Goal: Task Accomplishment & Management: Manage account settings

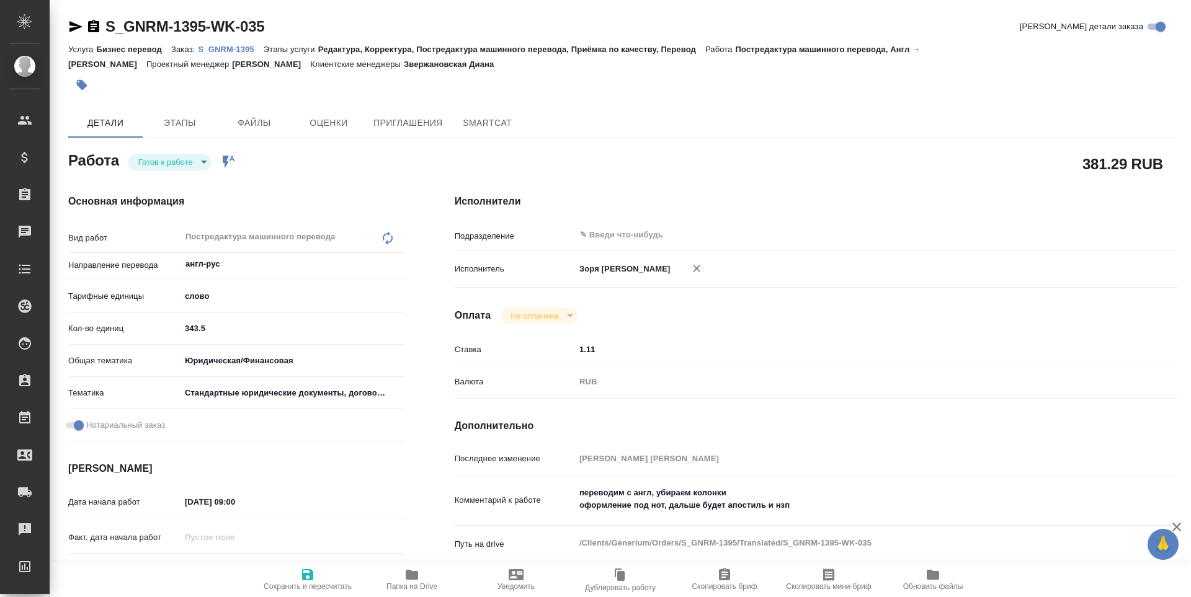
type textarea "x"
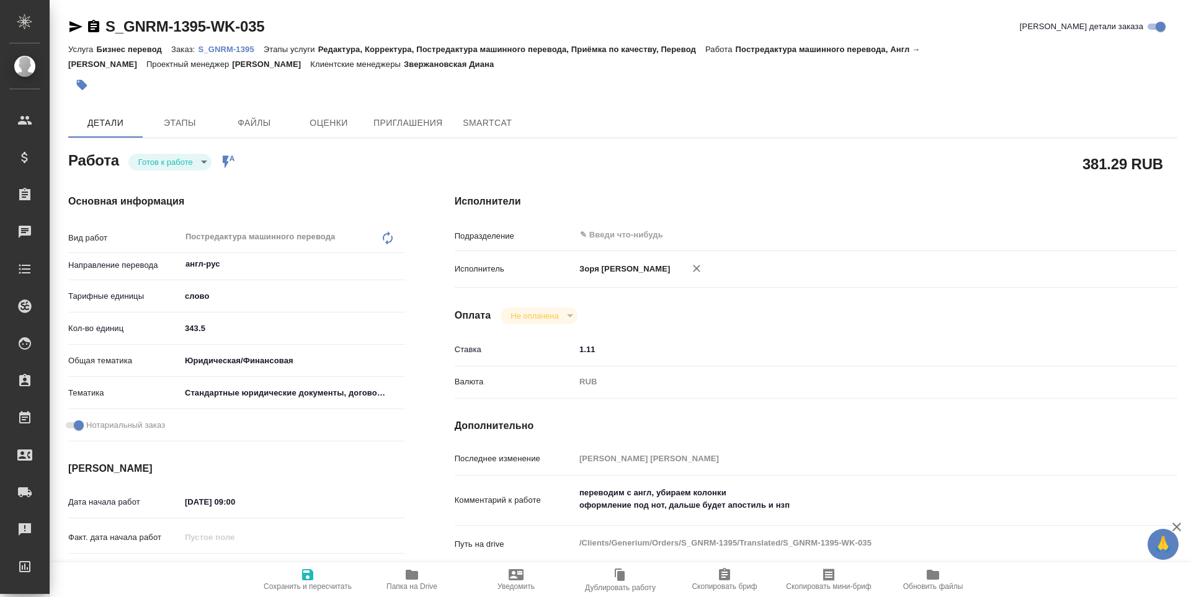
type textarea "x"
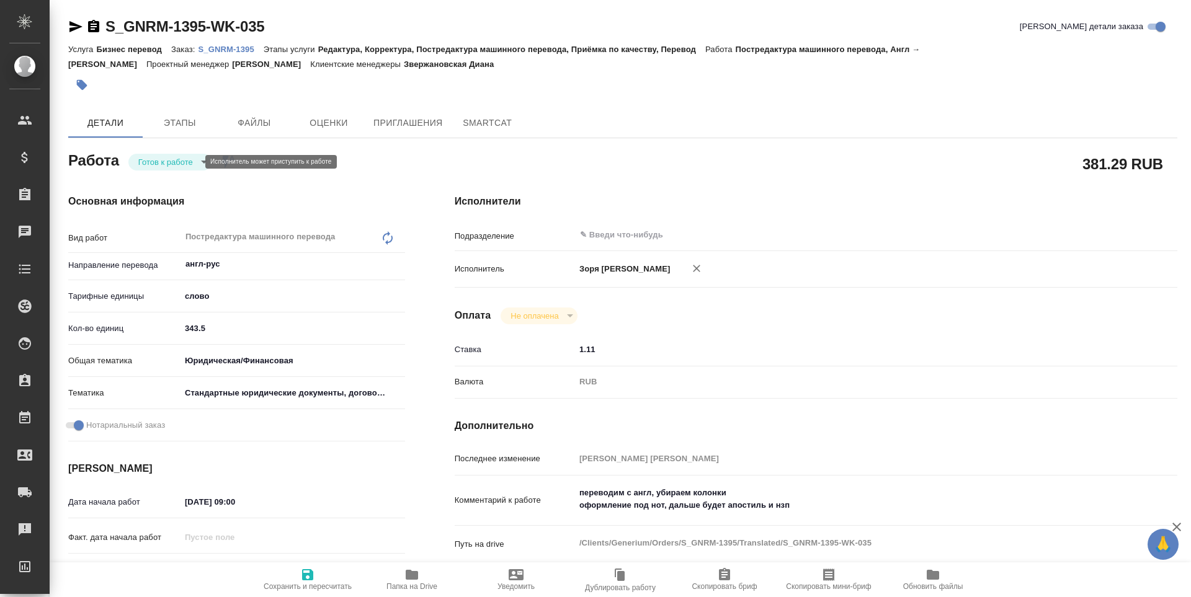
click at [182, 158] on body "🙏 .cls-1 fill:#fff; AWATERA Zoria Tatiana Клиенты Спецификации Заказы Чаты Todo…" at bounding box center [595, 298] width 1191 height 597
type textarea "x"
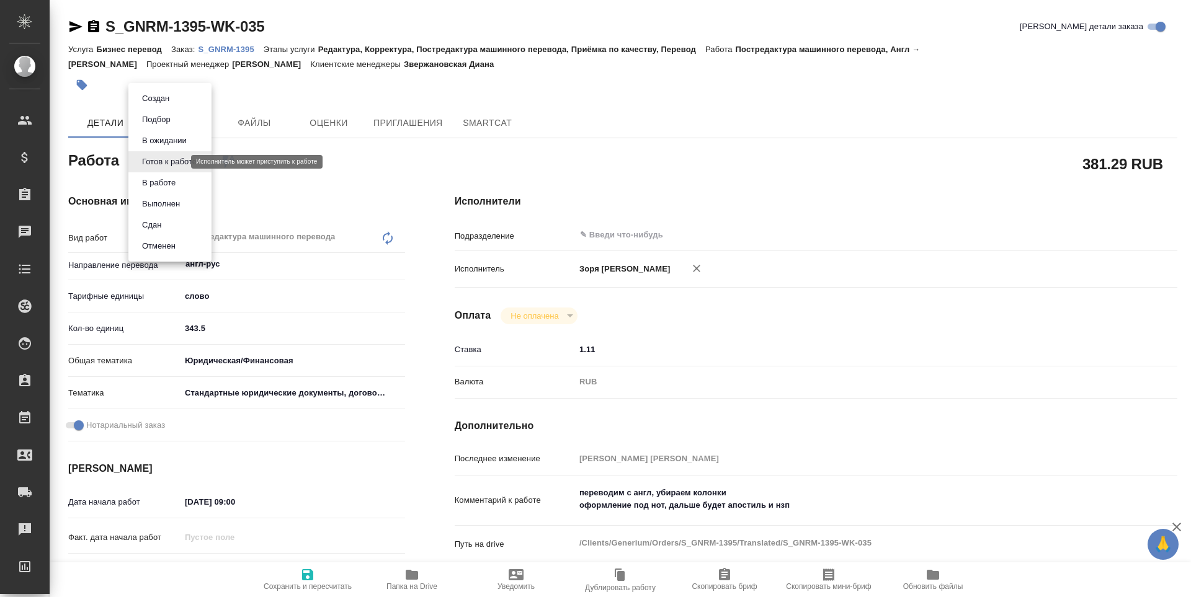
type textarea "x"
click at [174, 184] on button "В работе" at bounding box center [158, 183] width 41 height 14
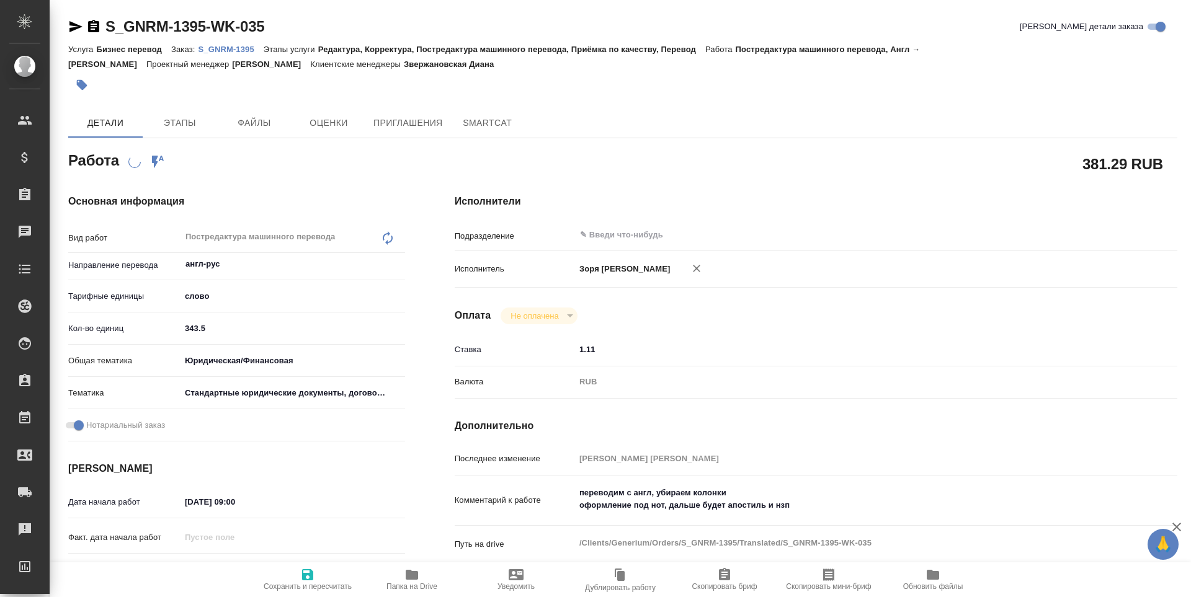
type textarea "x"
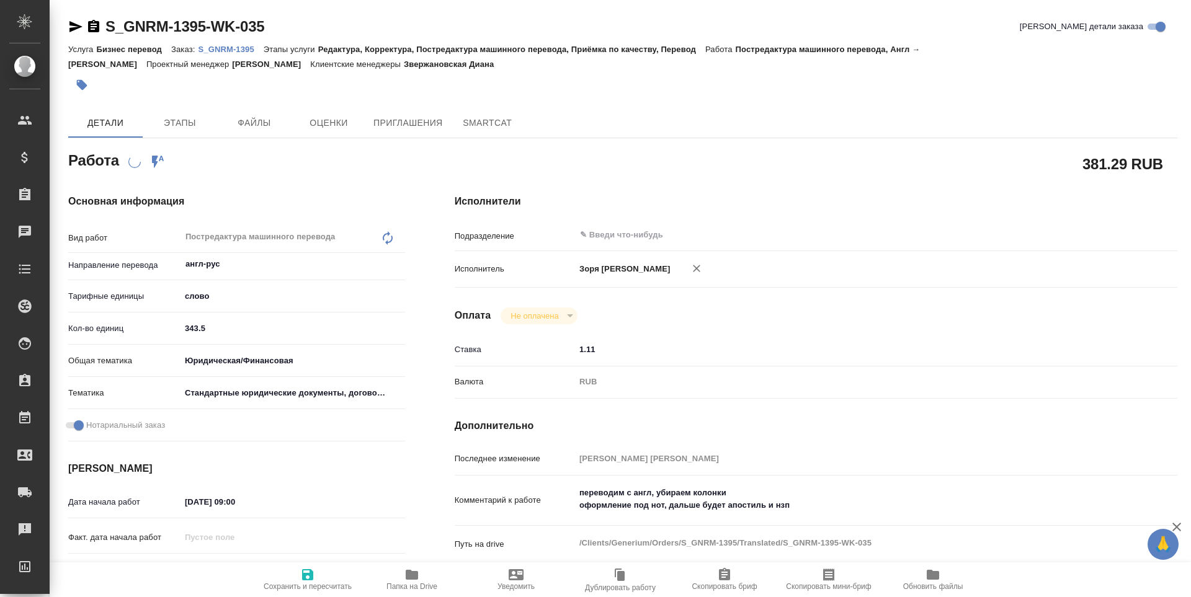
type textarea "x"
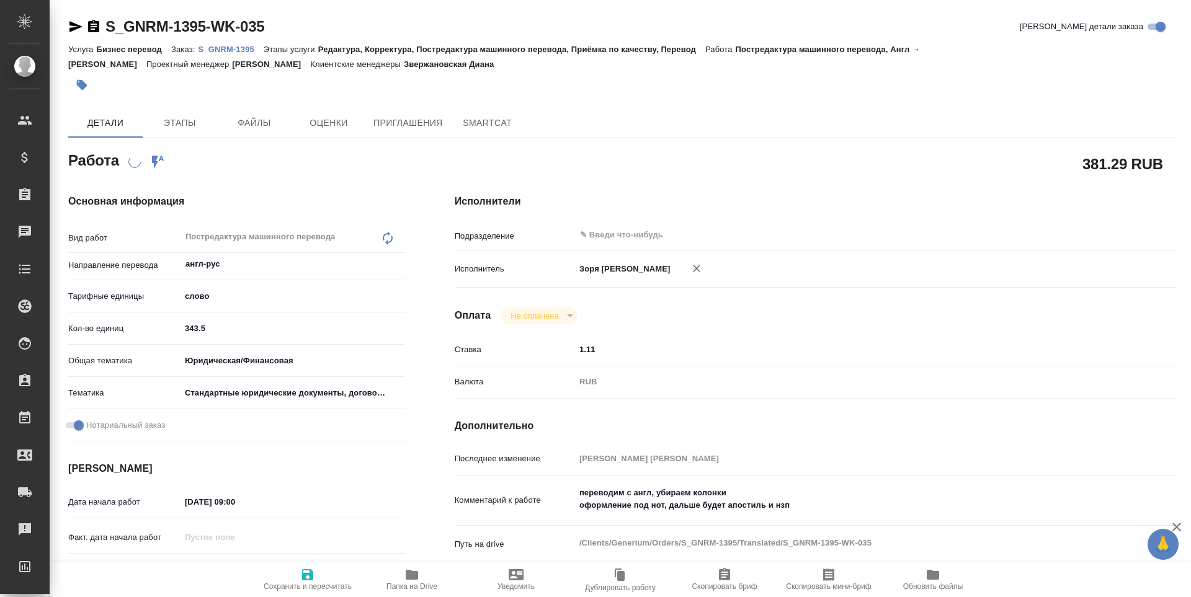
type textarea "x"
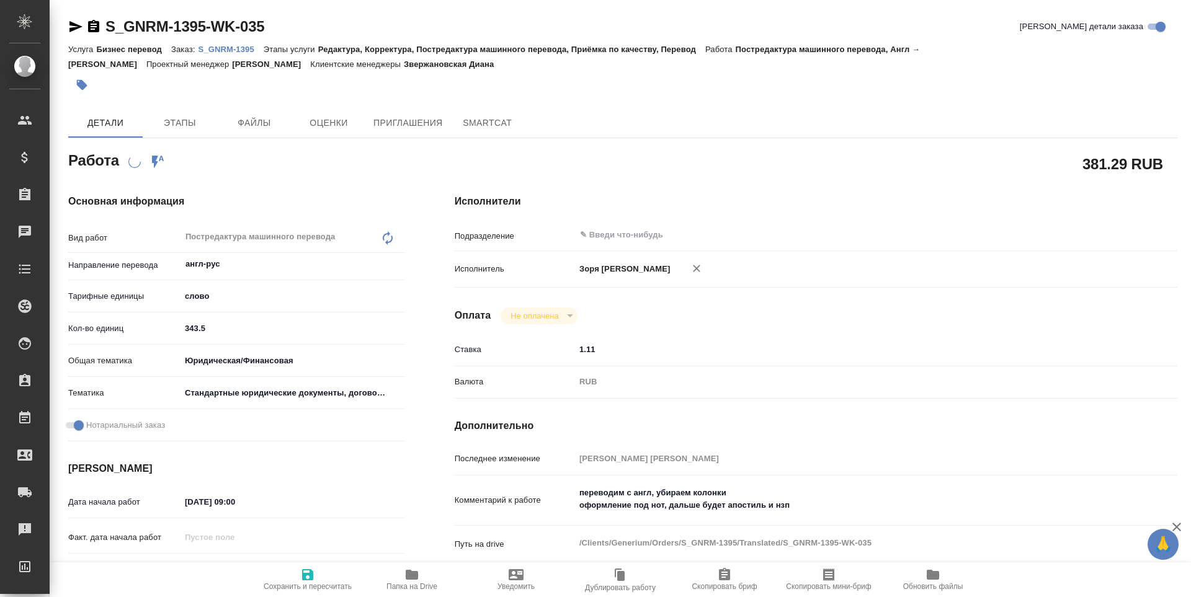
type textarea "x"
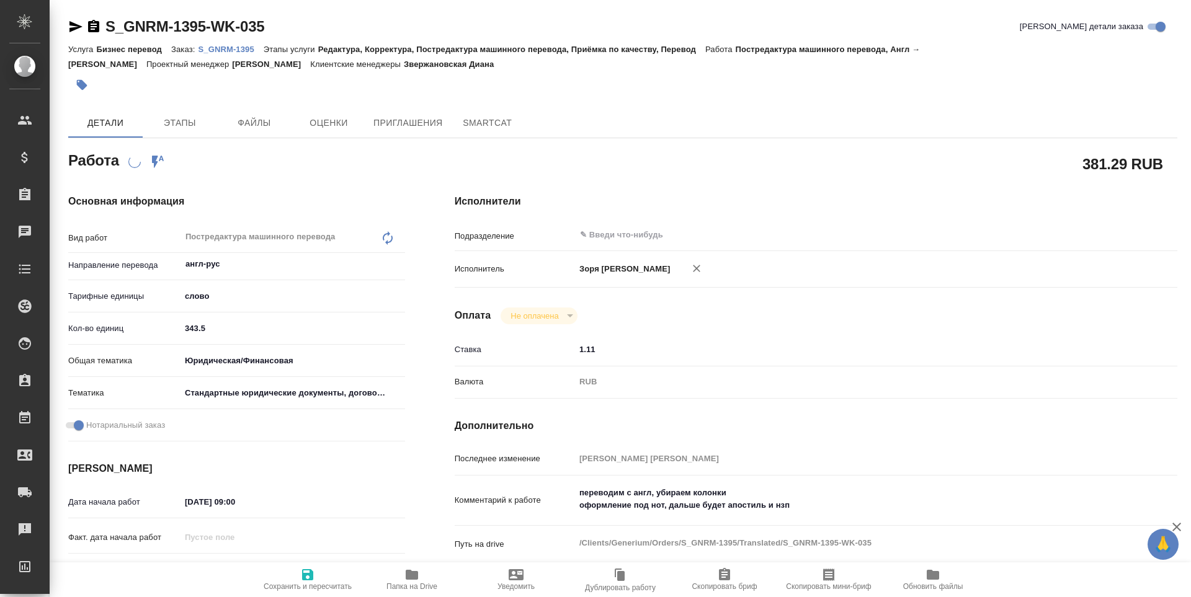
click at [464, 579] on button "Уведомить" at bounding box center [516, 580] width 104 height 35
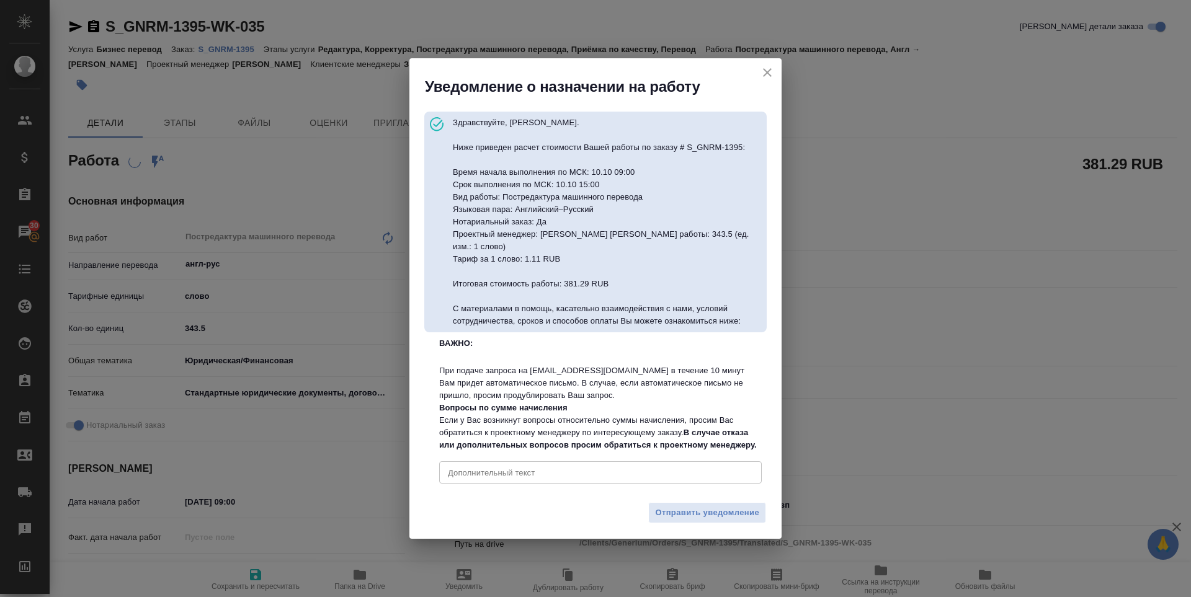
type textarea "x"
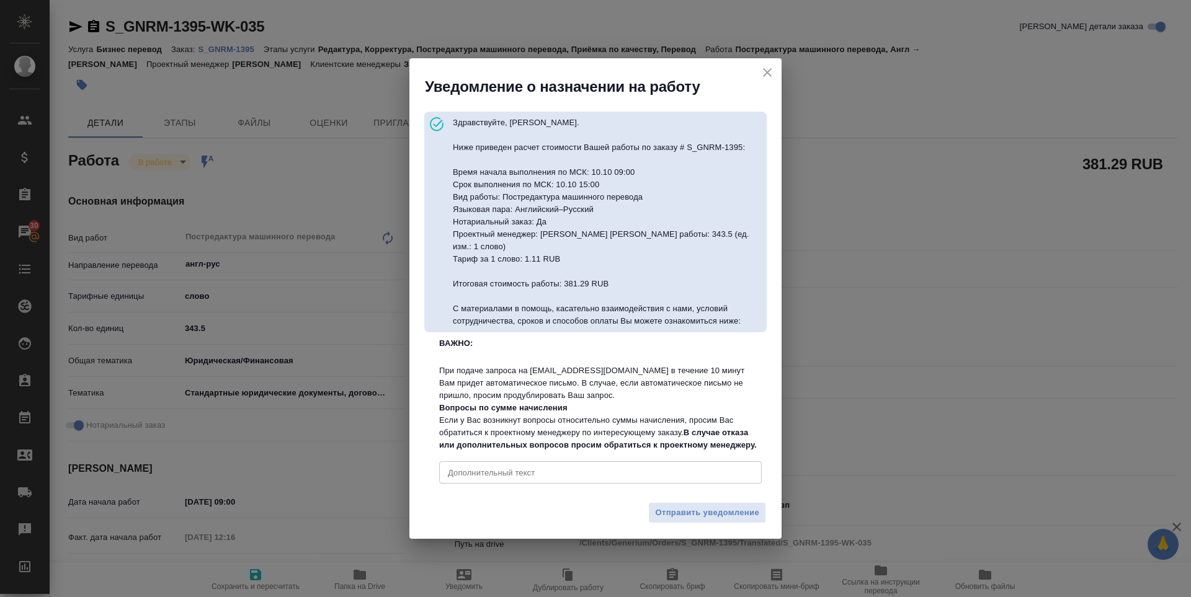
type textarea "x"
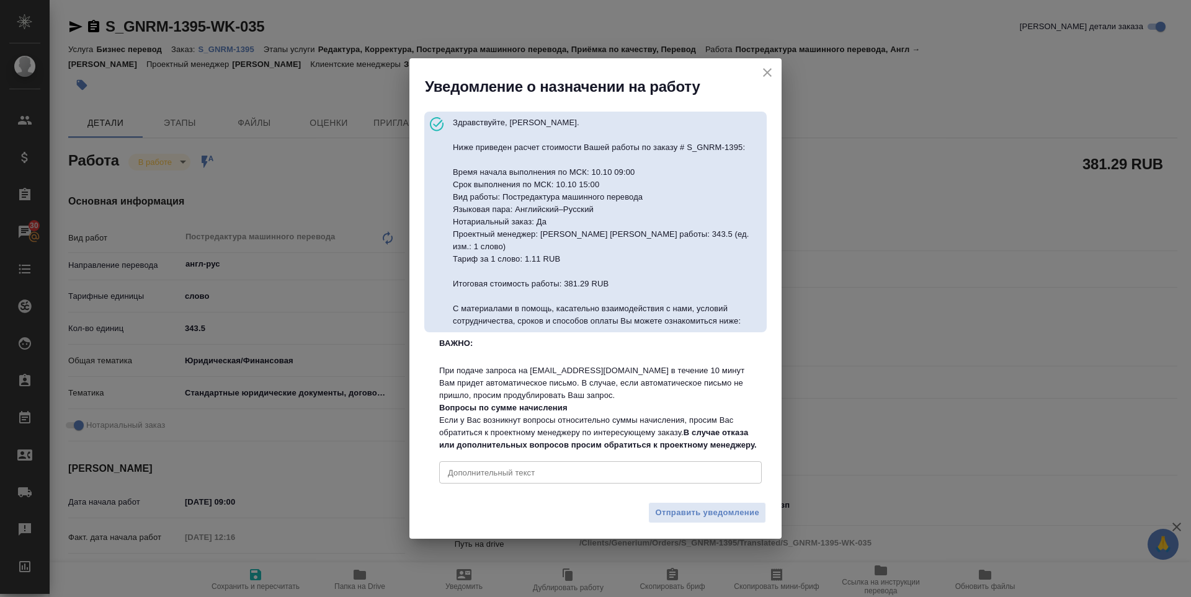
type textarea "x"
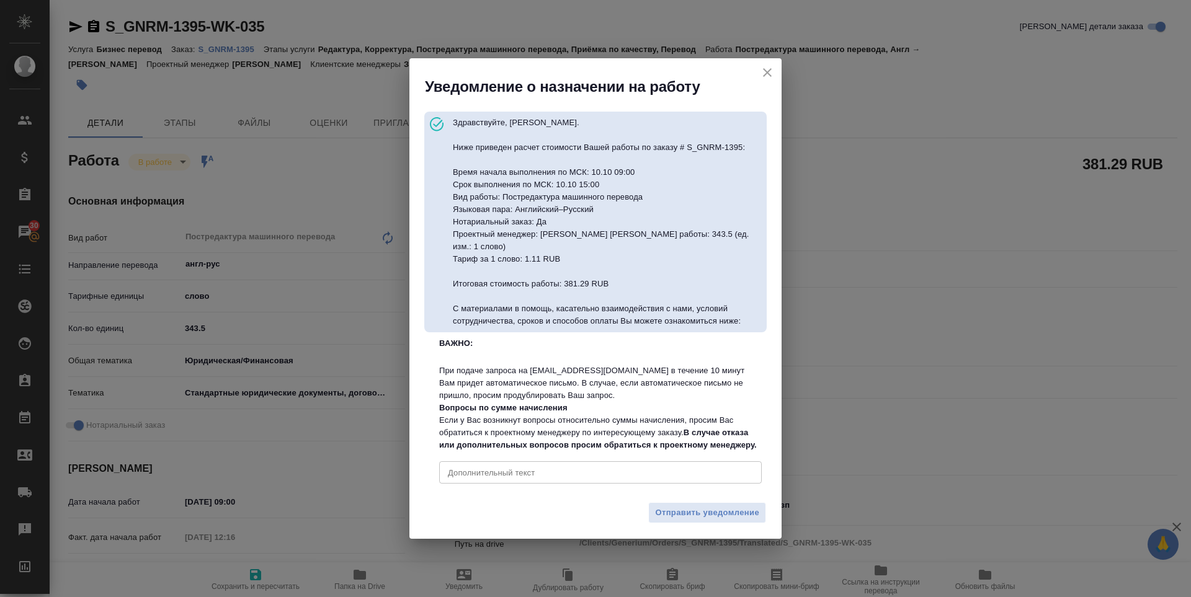
type textarea "x"
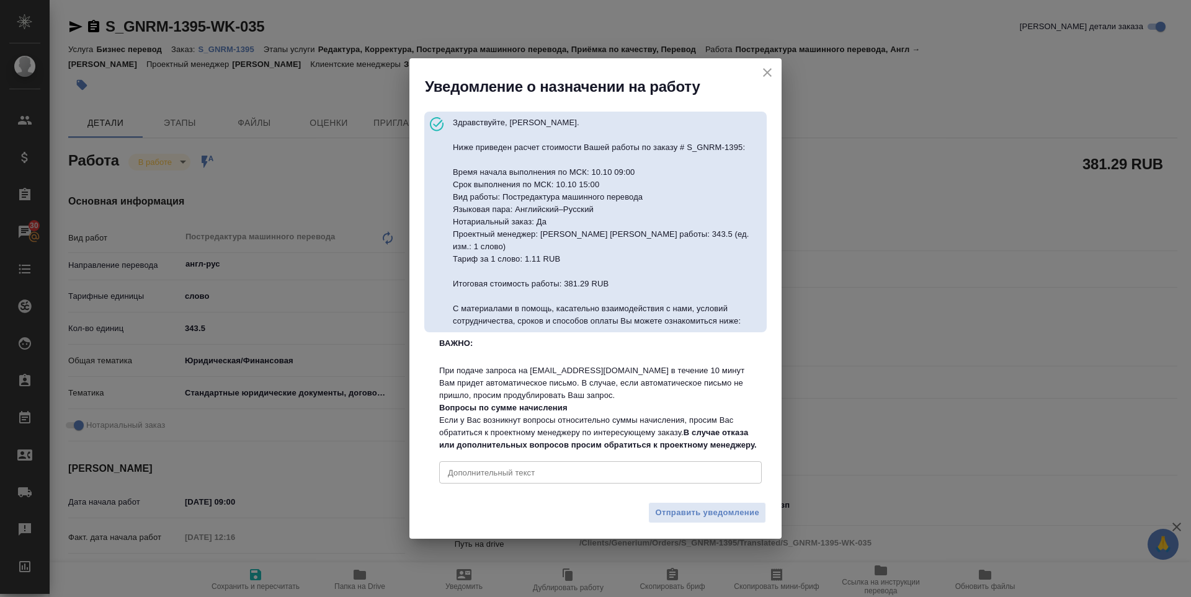
click at [765, 66] on icon "close" at bounding box center [767, 72] width 15 height 15
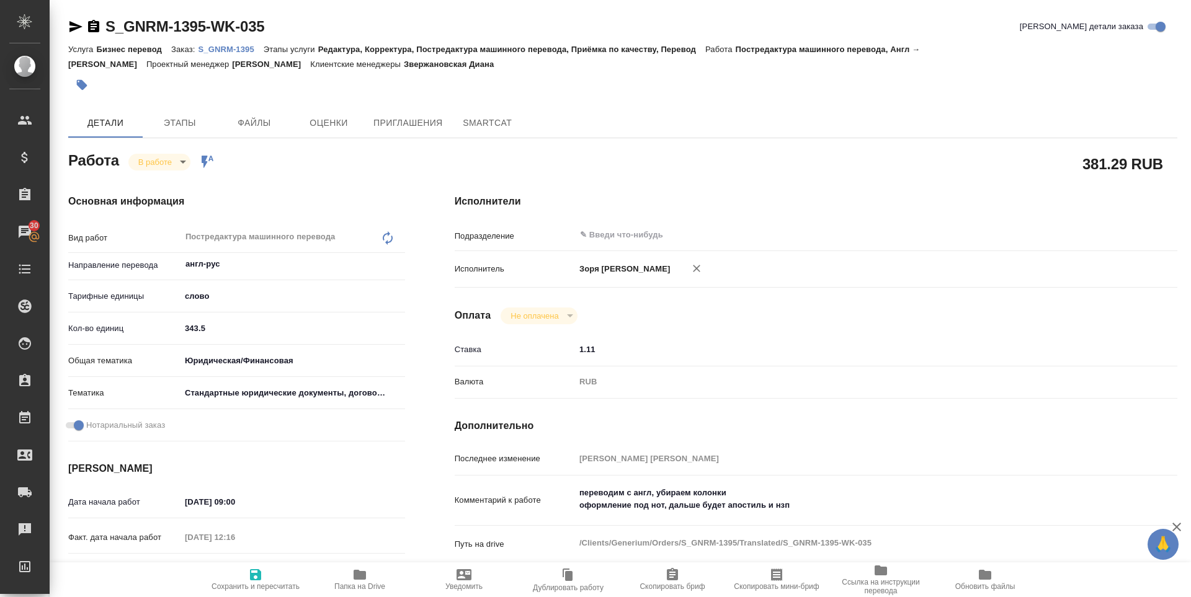
click at [365, 580] on icon "button" at bounding box center [360, 575] width 12 height 10
click at [70, 25] on icon "button" at bounding box center [75, 26] width 13 height 11
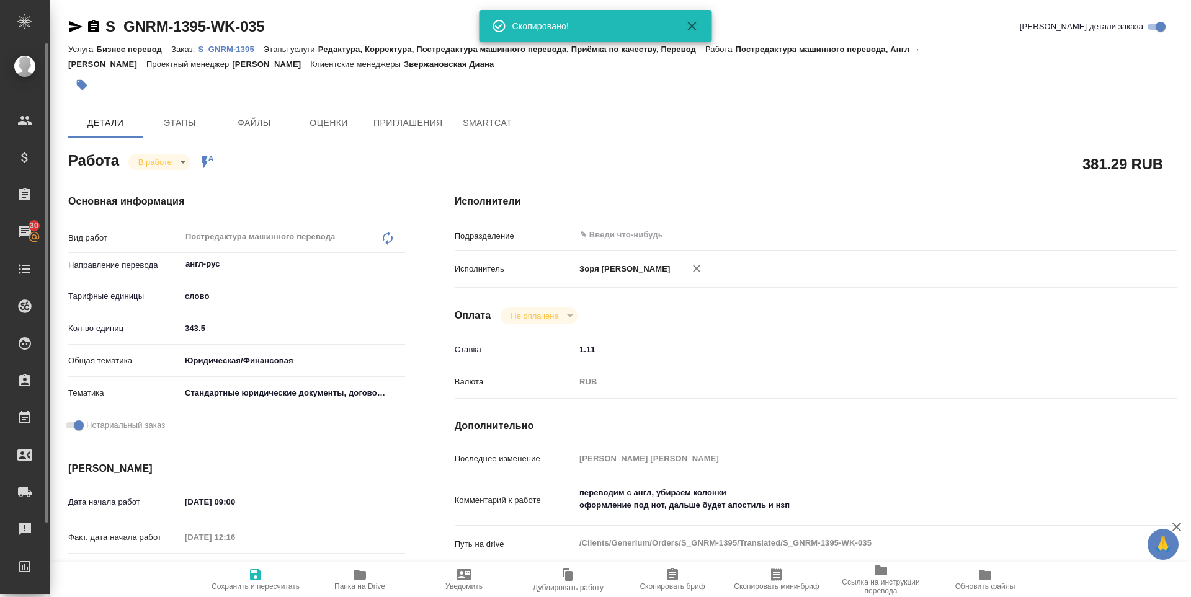
type textarea "x"
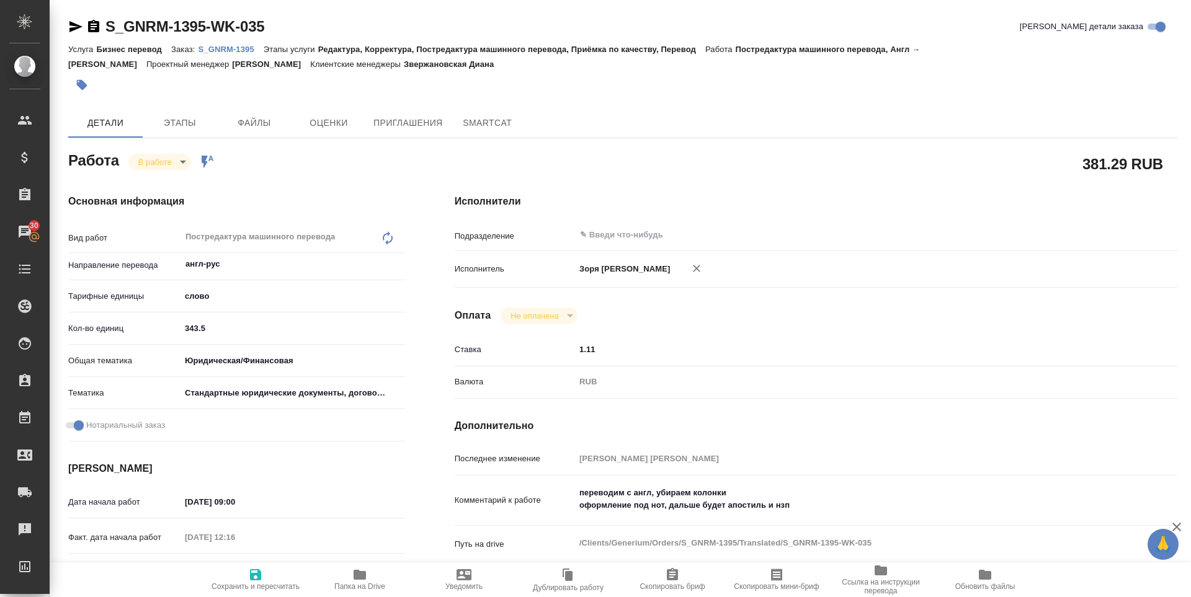
scroll to position [479, 0]
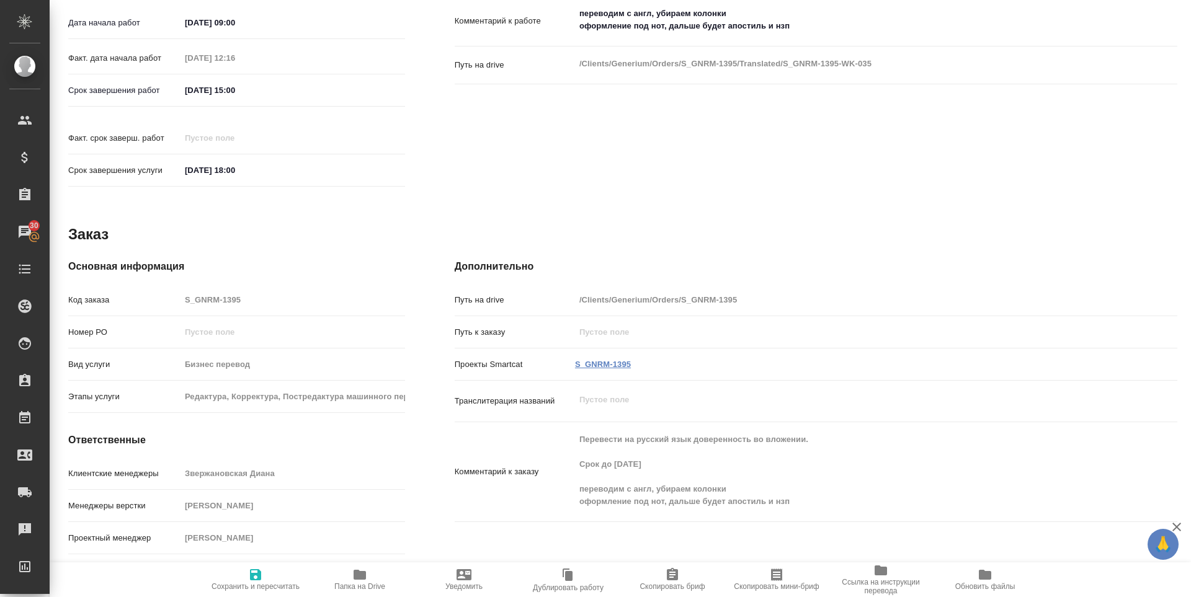
click at [607, 360] on link "S_GNRM-1395" at bounding box center [603, 364] width 56 height 9
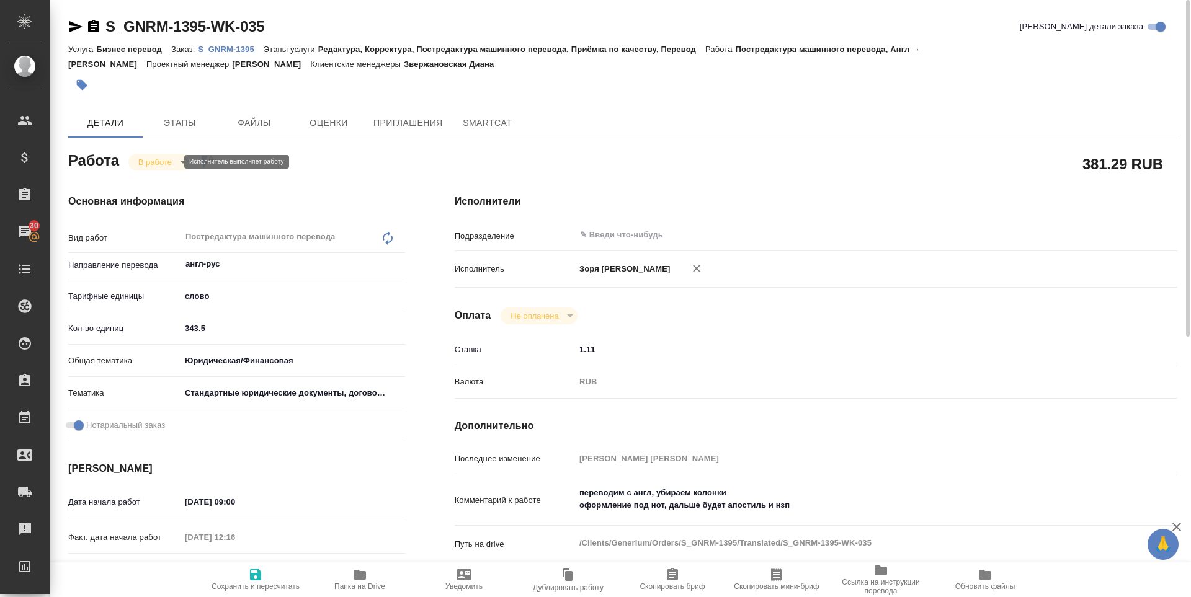
click at [156, 162] on body "🙏 .cls-1 fill:#fff; AWATERA Zoria Tatiana Клиенты Спецификации Заказы 30 Чаты T…" at bounding box center [595, 298] width 1191 height 597
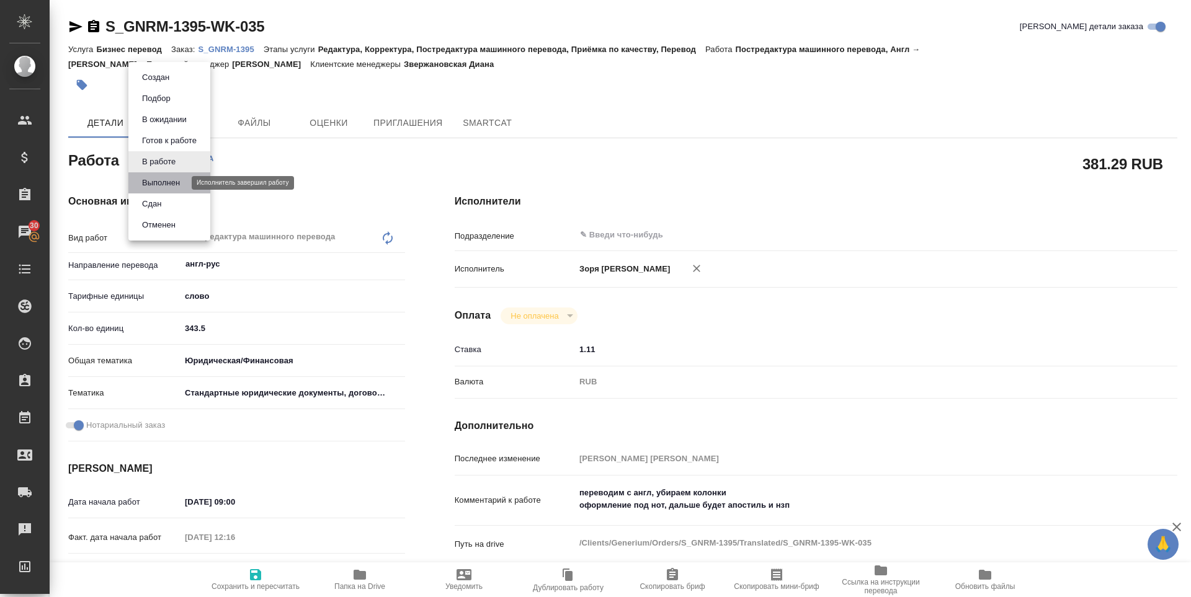
click at [161, 187] on button "Выполнен" at bounding box center [160, 183] width 45 height 14
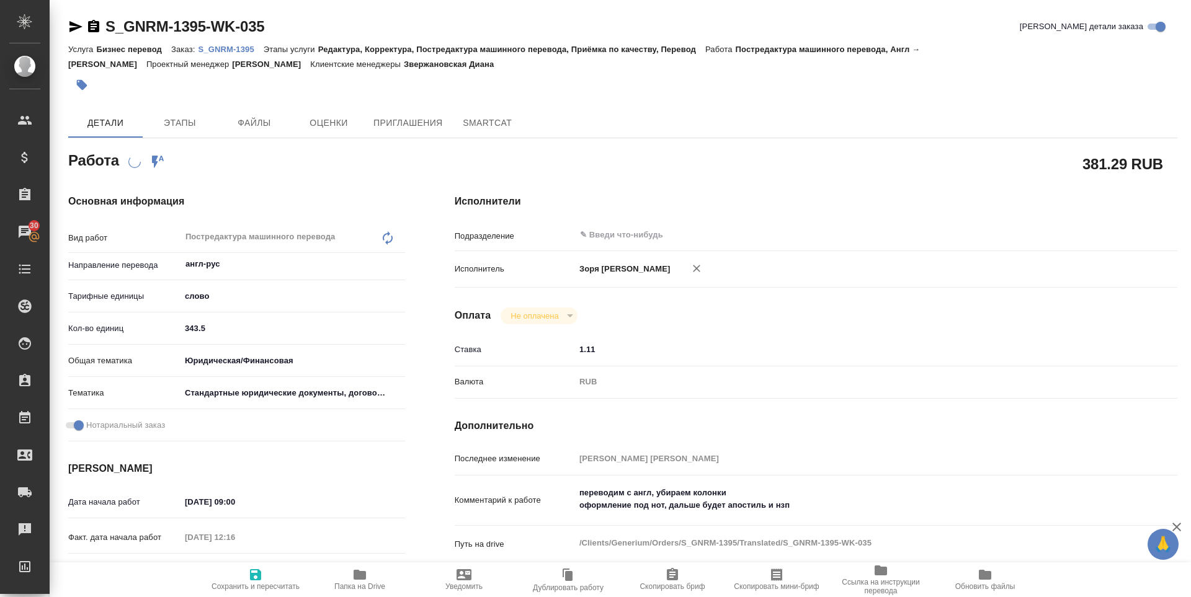
type textarea "x"
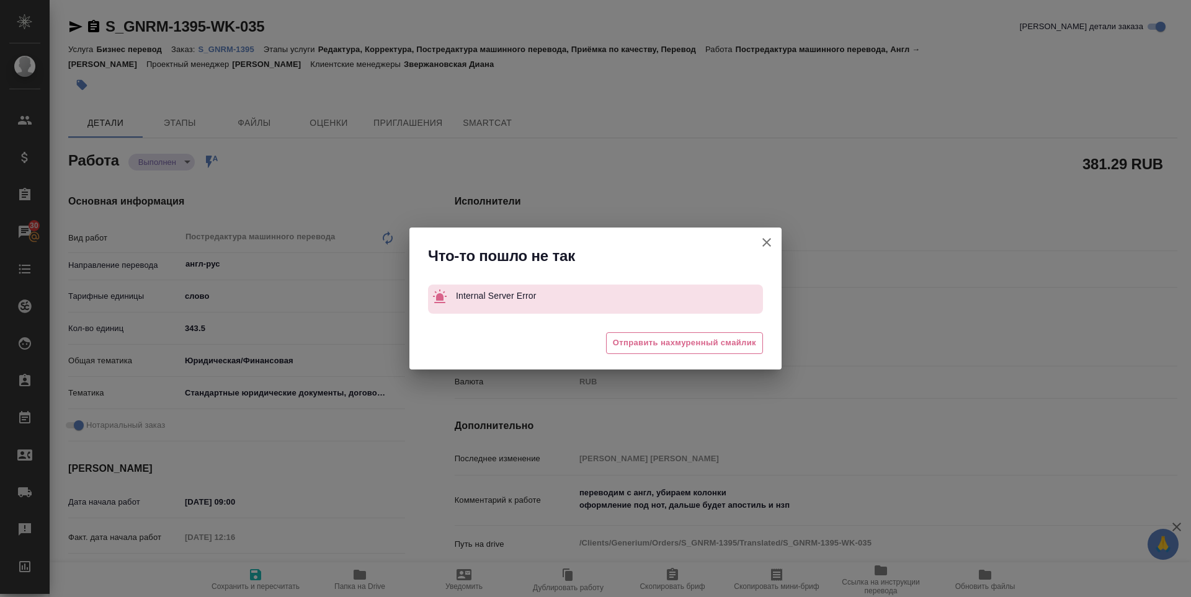
type textarea "x"
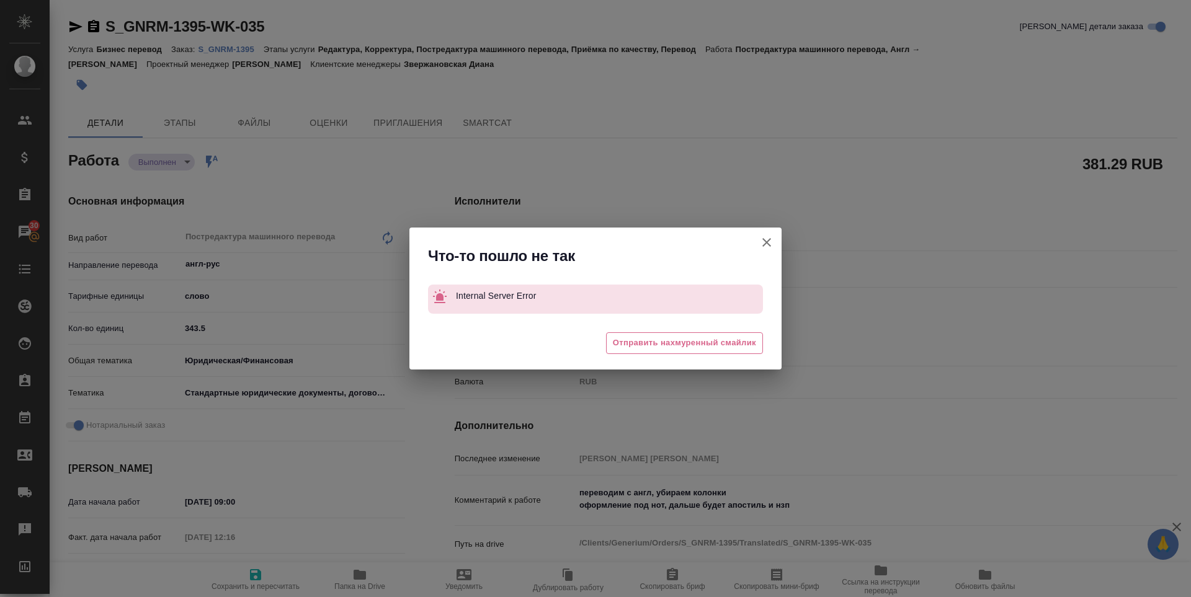
type textarea "x"
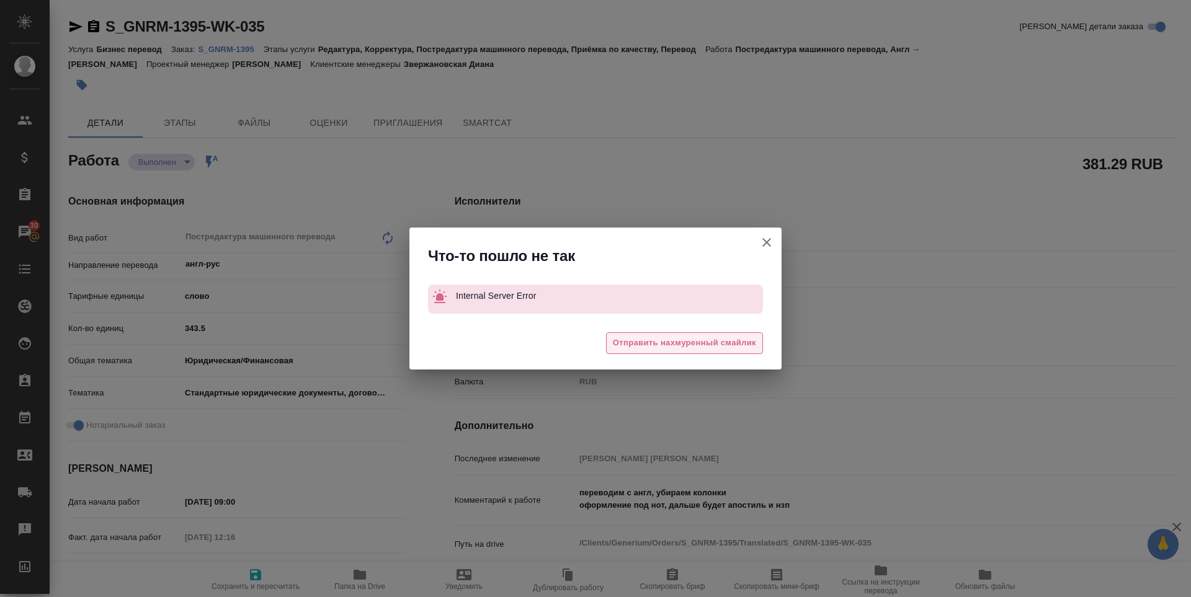
type textarea "x"
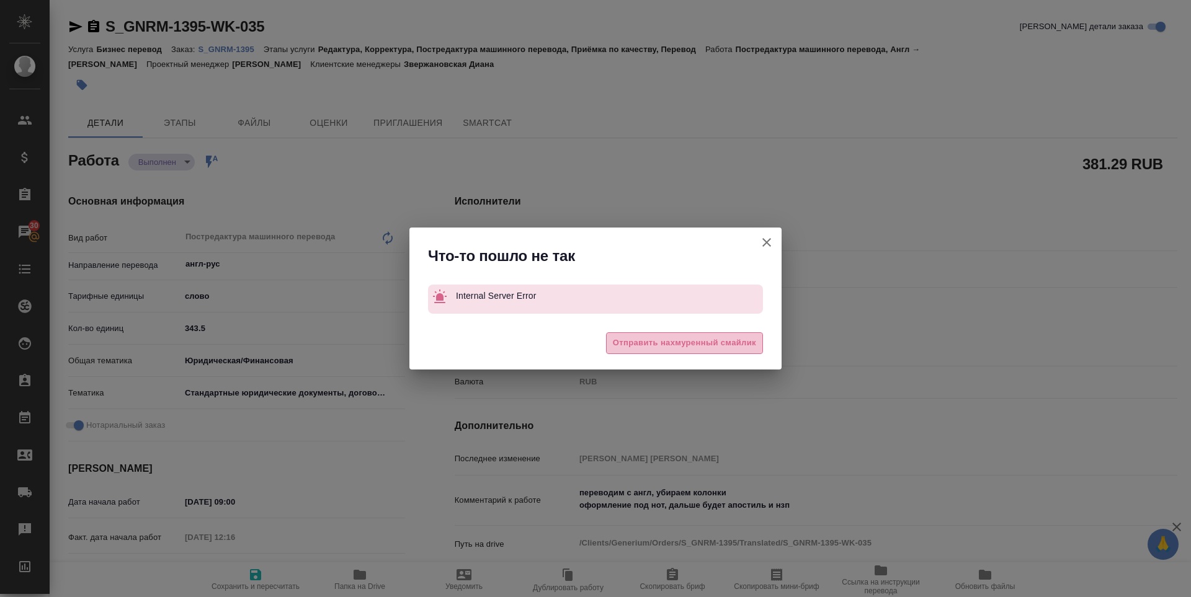
click at [672, 341] on span "Отправить нахмуренный смайлик" at bounding box center [684, 343] width 143 height 14
type textarea "x"
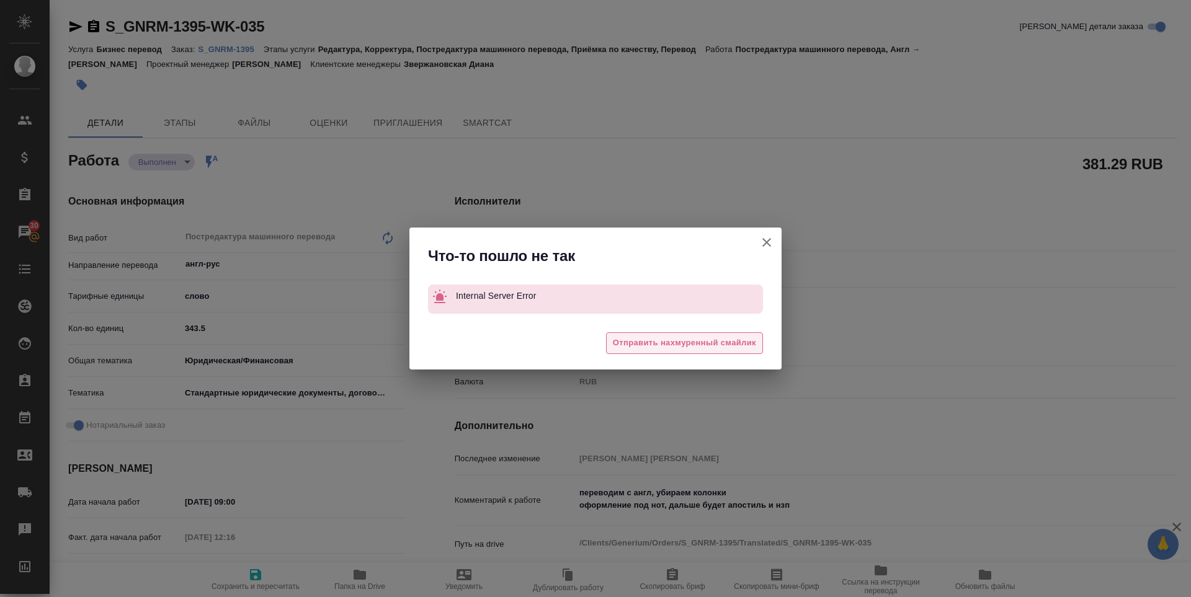
type textarea "x"
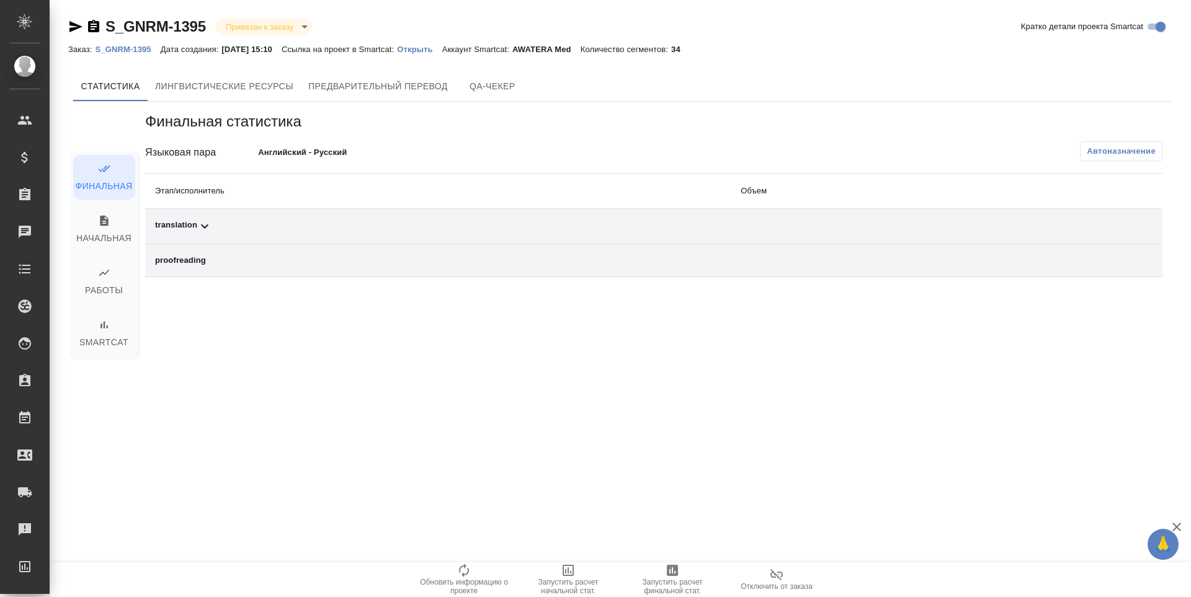
click at [690, 589] on span "Запустить расчет финальной стат." at bounding box center [672, 586] width 89 height 17
click at [171, 230] on div "translation" at bounding box center [438, 226] width 566 height 15
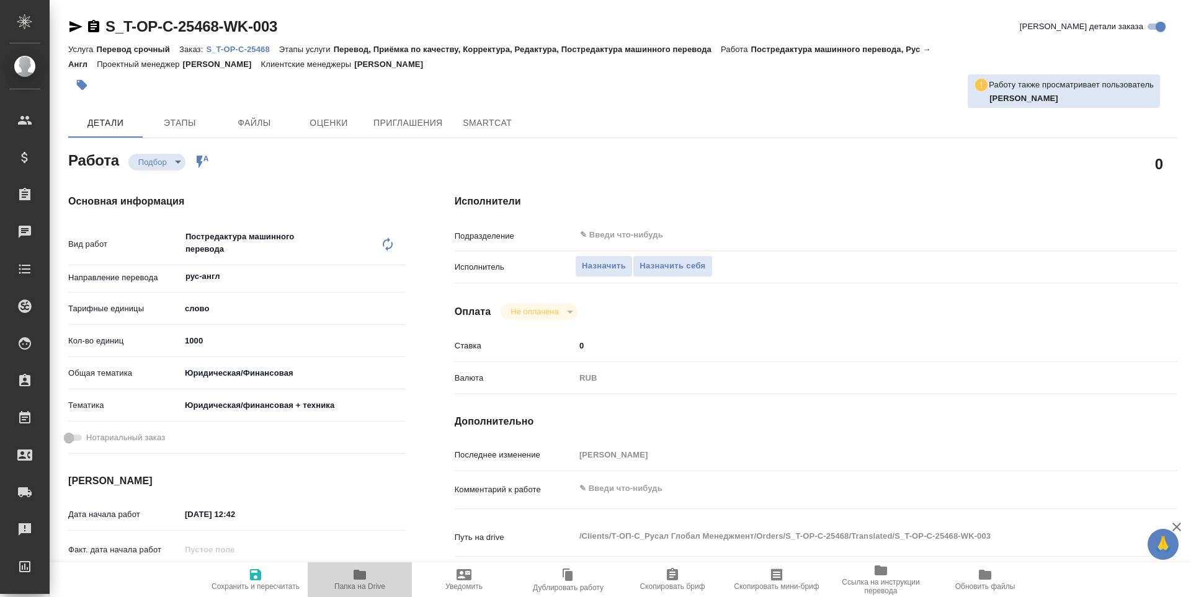
click at [349, 575] on span "Папка на Drive" at bounding box center [359, 580] width 89 height 24
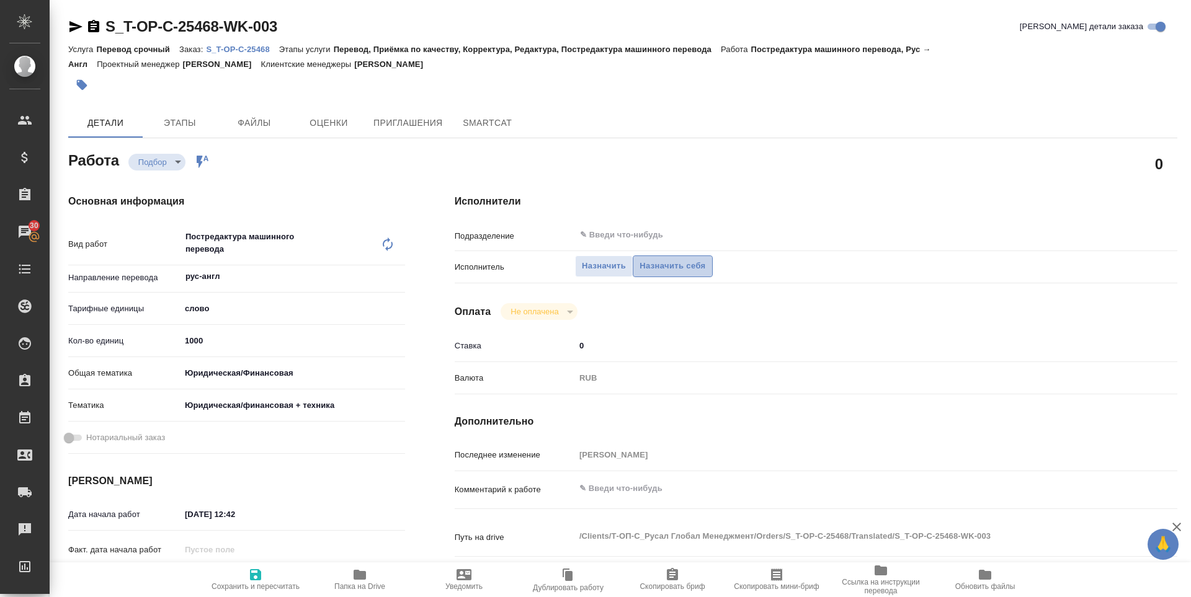
click at [673, 267] on span "Назначить себя" at bounding box center [673, 266] width 66 height 14
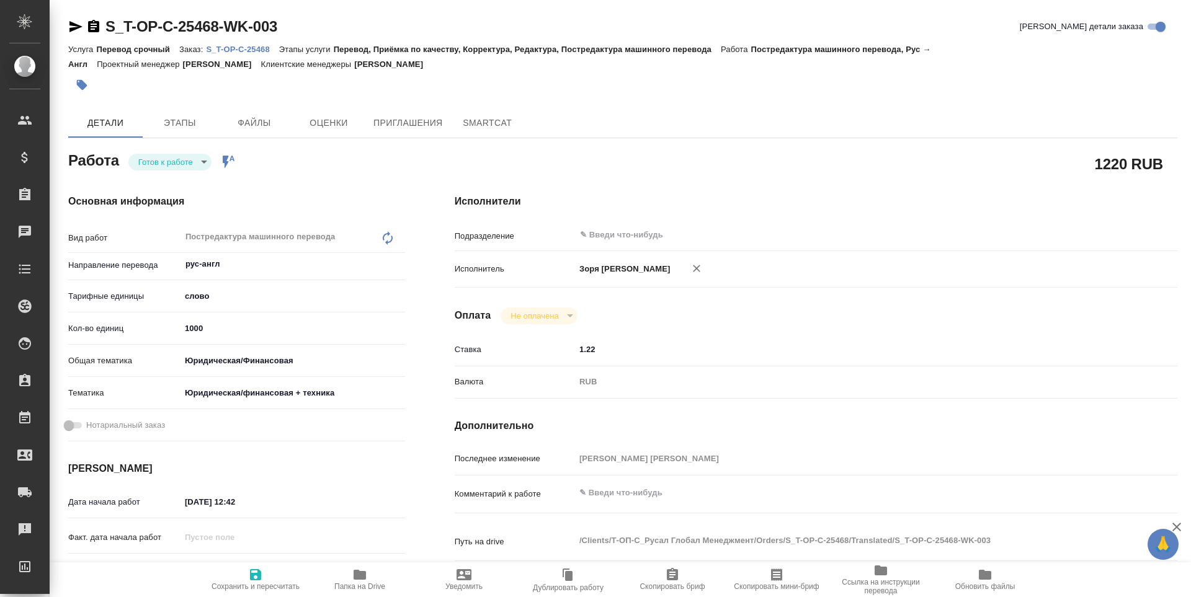
type textarea "x"
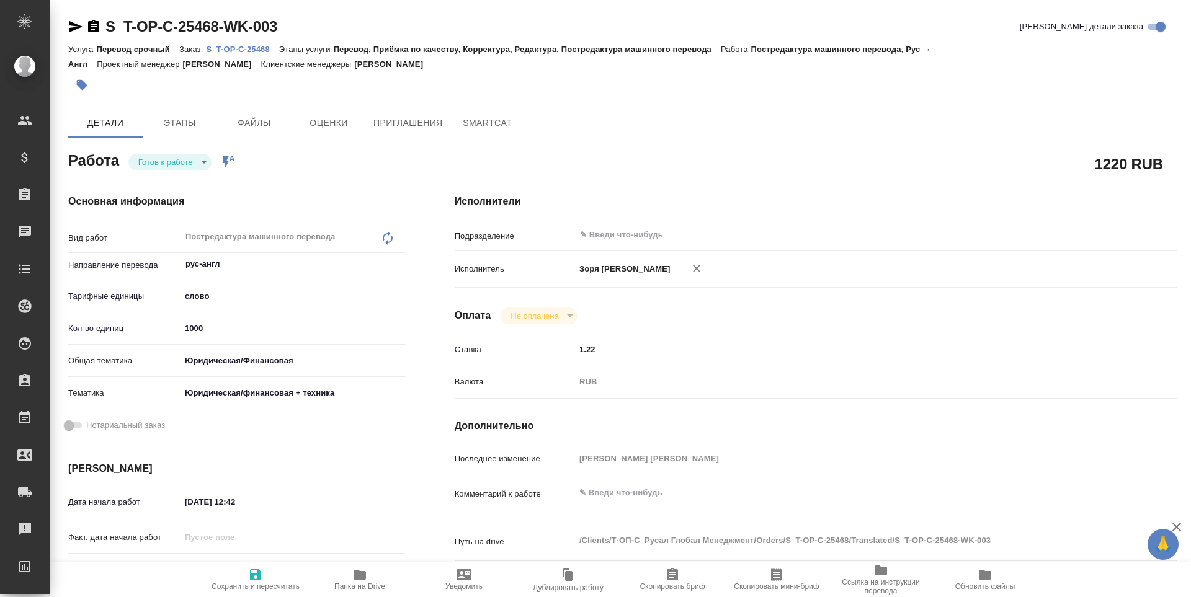
type textarea "x"
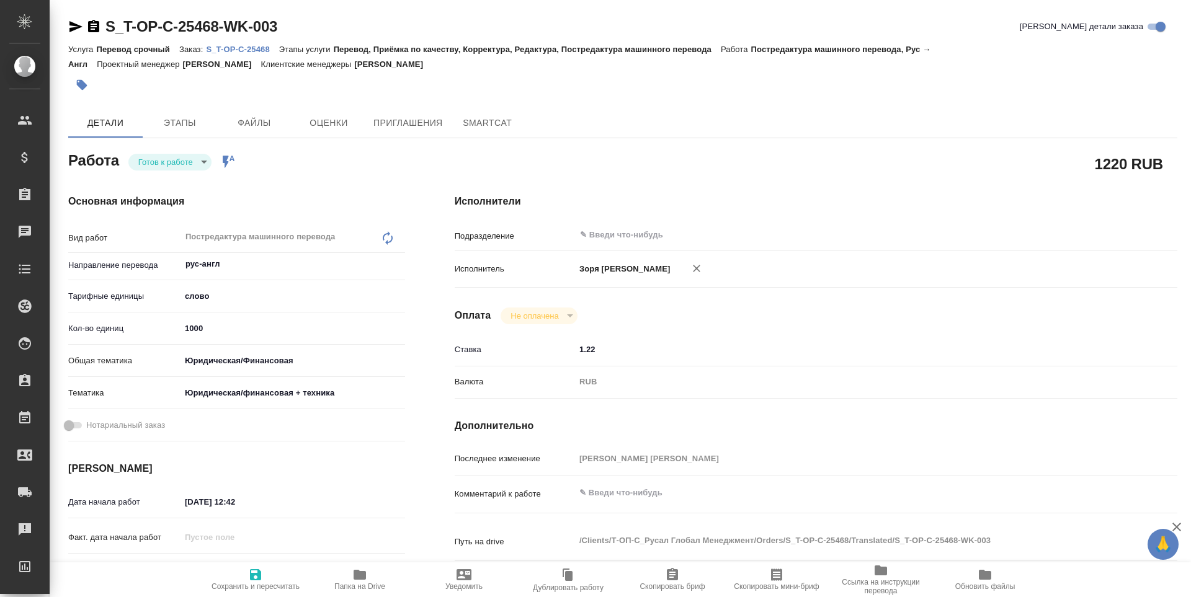
type textarea "x"
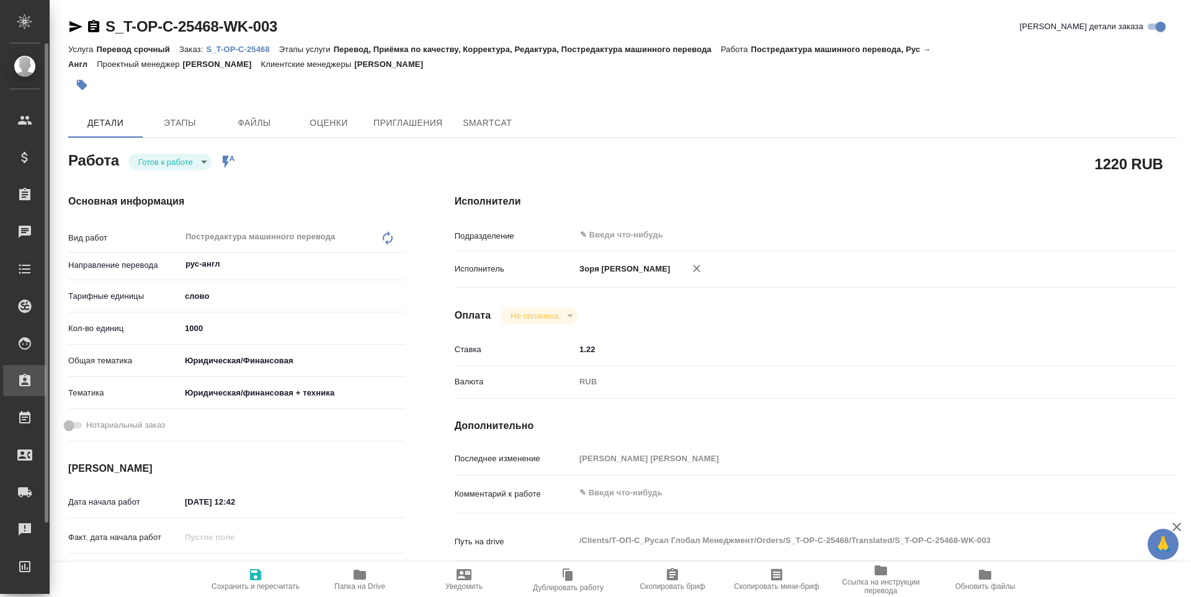
type textarea "x"
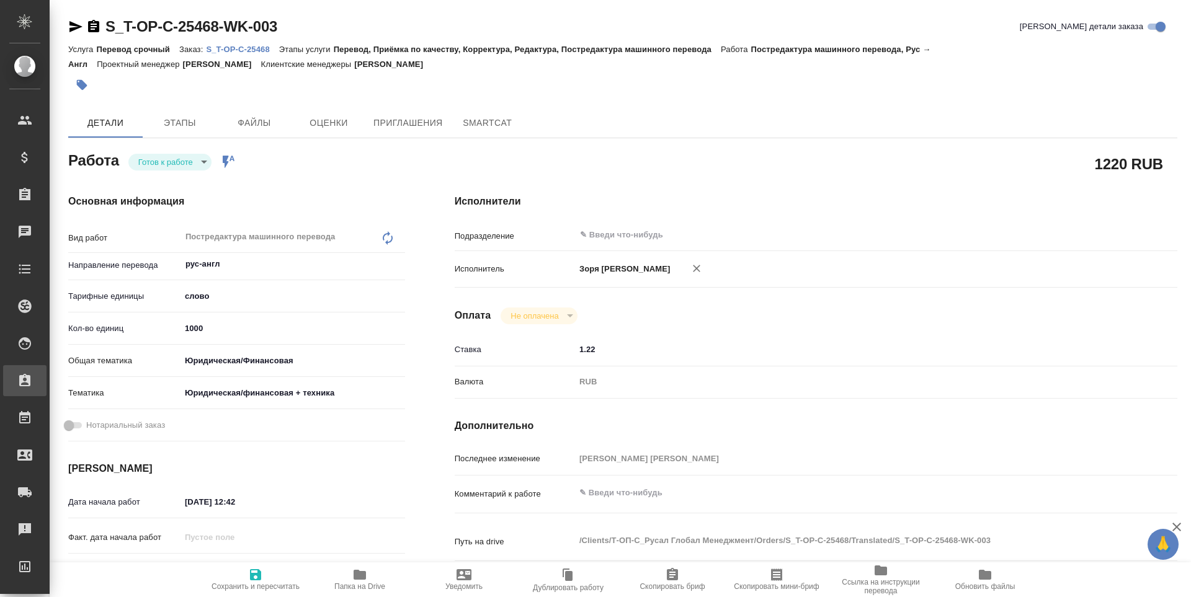
type textarea "x"
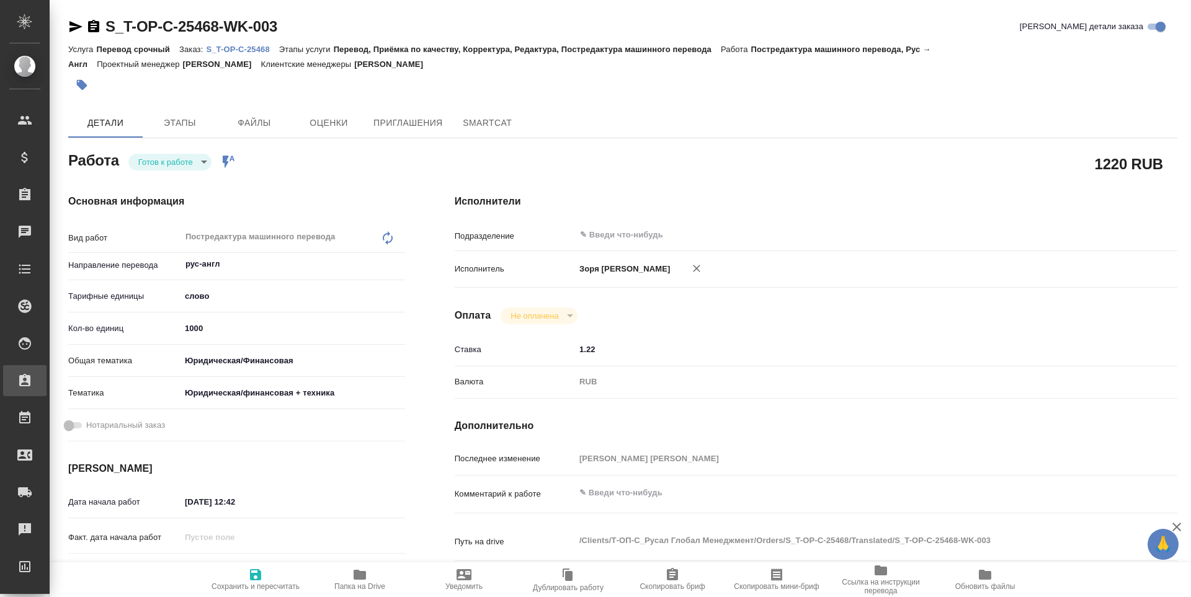
type textarea "x"
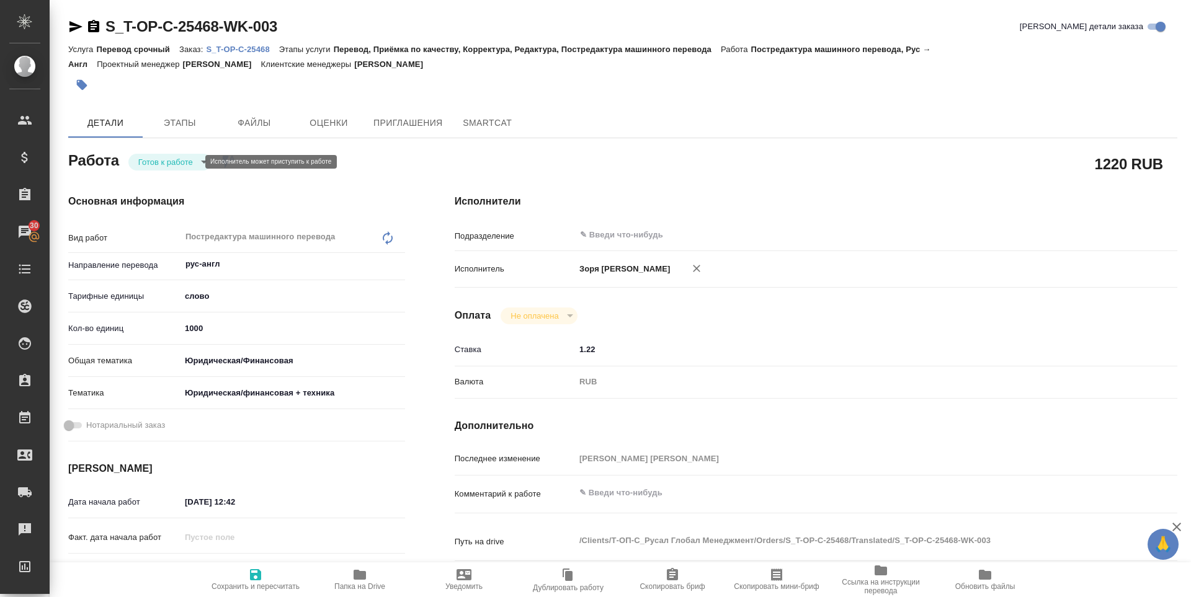
click at [188, 158] on body "🙏 .cls-1 fill:#fff; AWATERA Zoria Tatiana Клиенты Спецификации Заказы 30 Чаты T…" at bounding box center [595, 298] width 1191 height 597
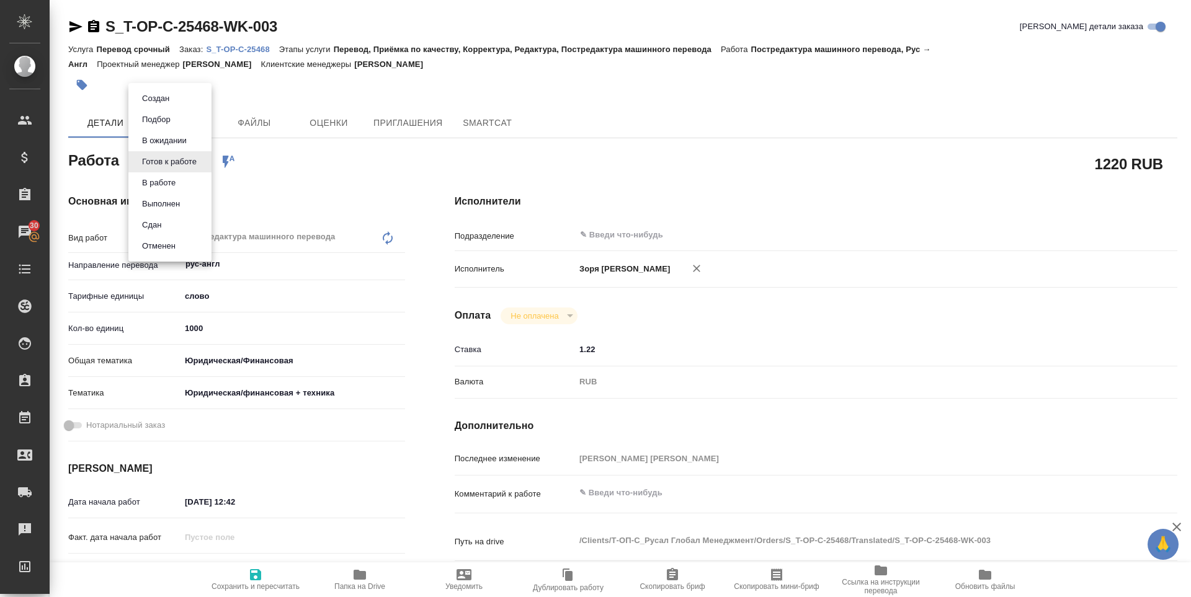
click at [181, 186] on li "В работе" at bounding box center [169, 182] width 83 height 21
type textarea "x"
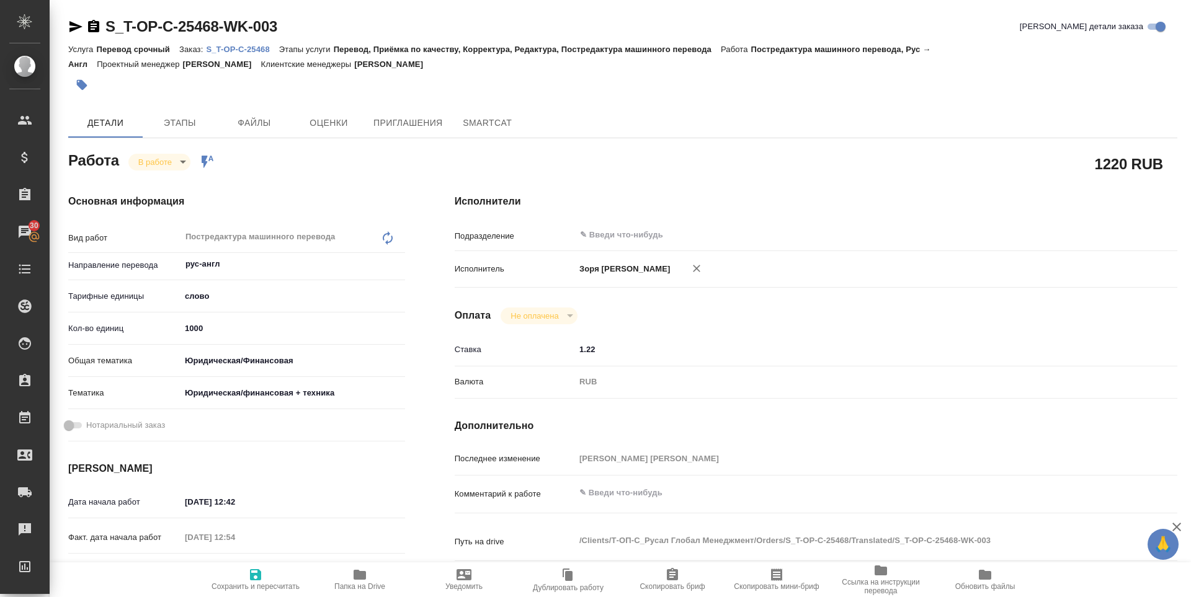
type textarea "x"
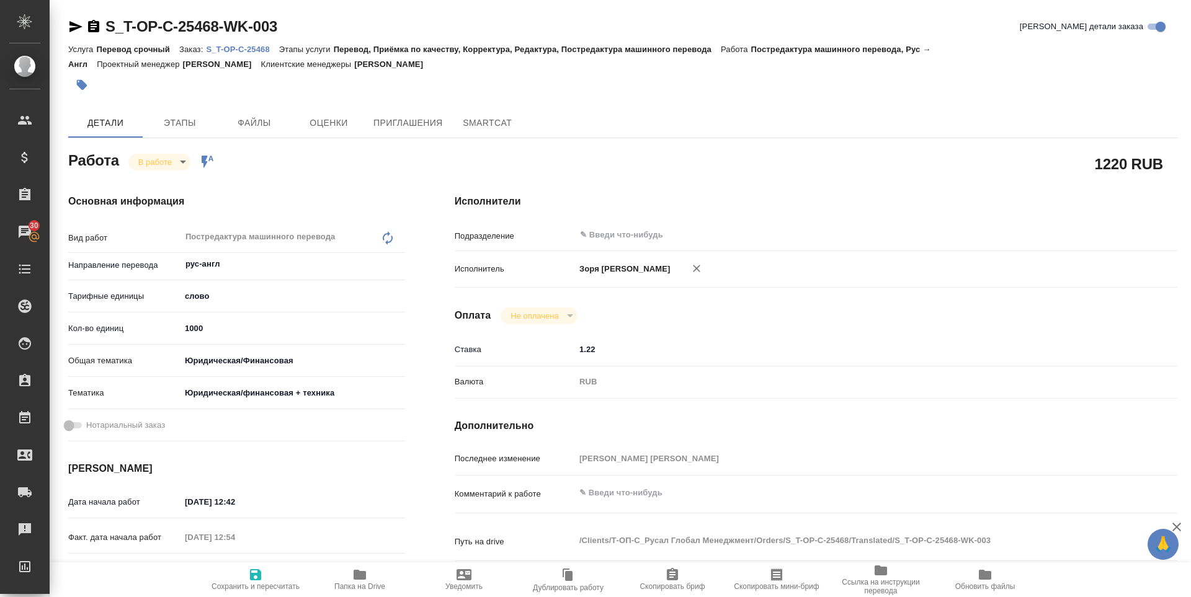
type textarea "x"
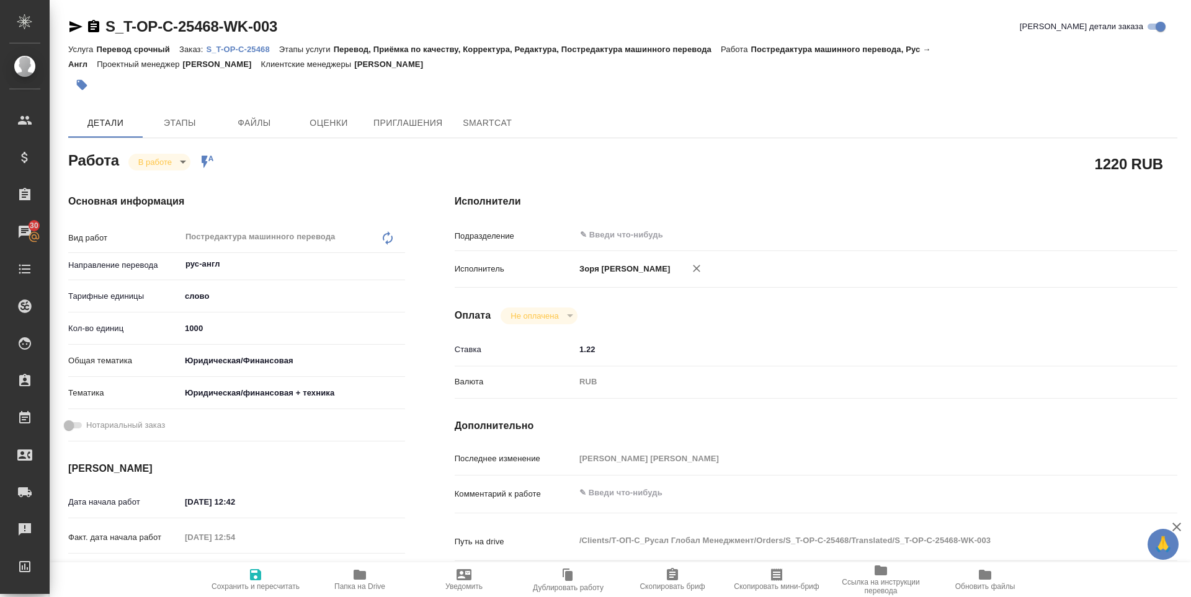
type textarea "x"
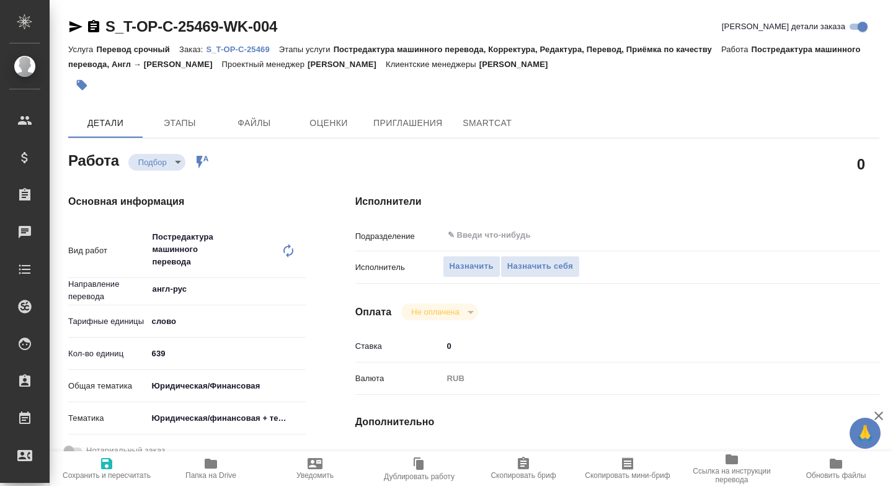
scroll to position [538, 0]
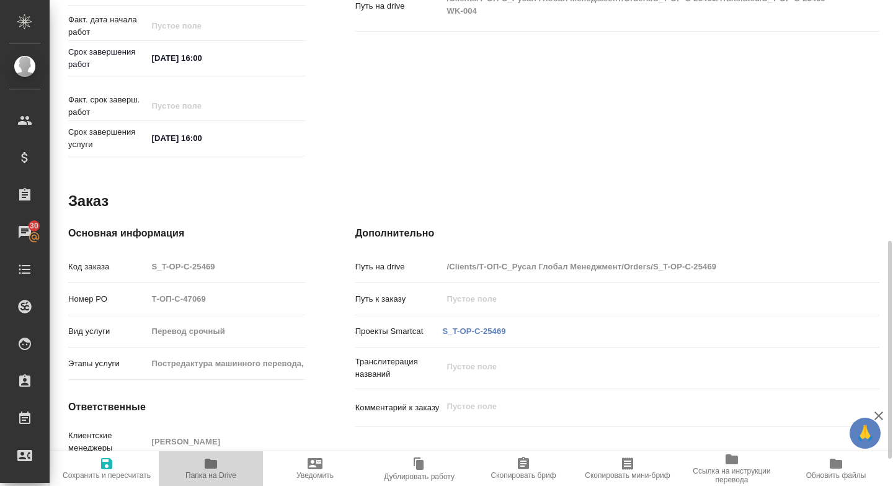
click at [220, 466] on span "Папка на Drive" at bounding box center [210, 468] width 89 height 24
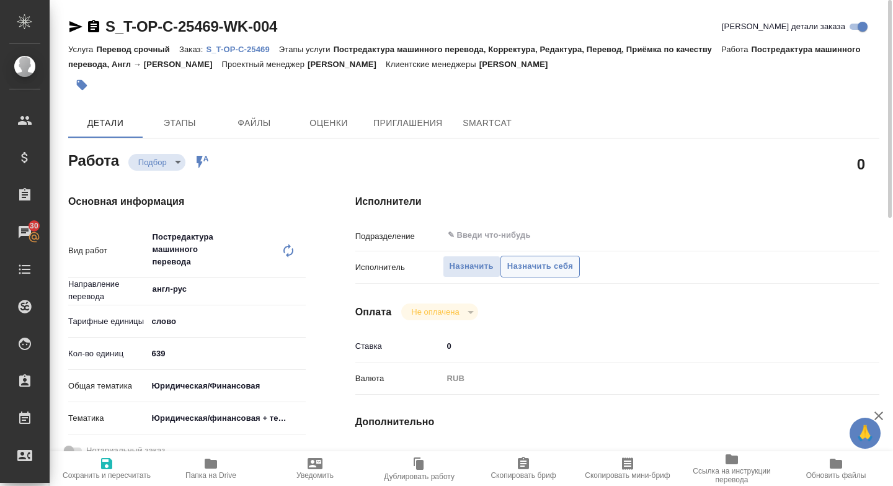
click at [534, 265] on span "Назначить себя" at bounding box center [540, 266] width 66 height 14
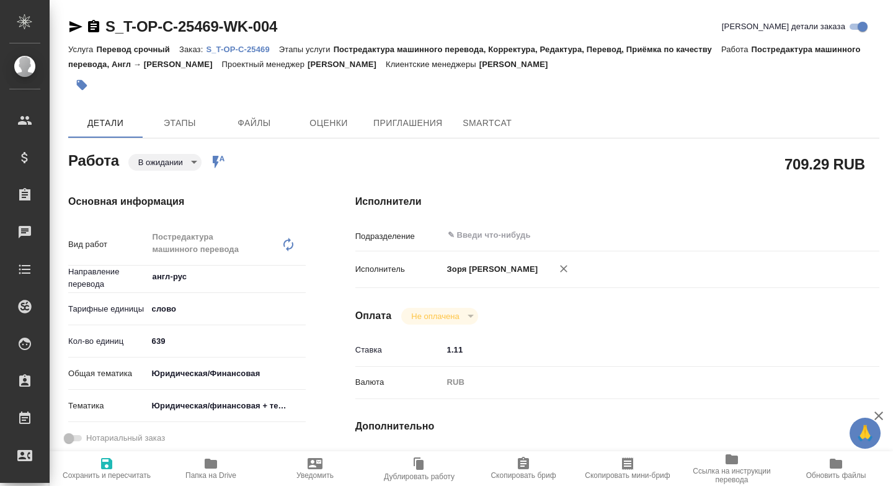
type textarea "x"
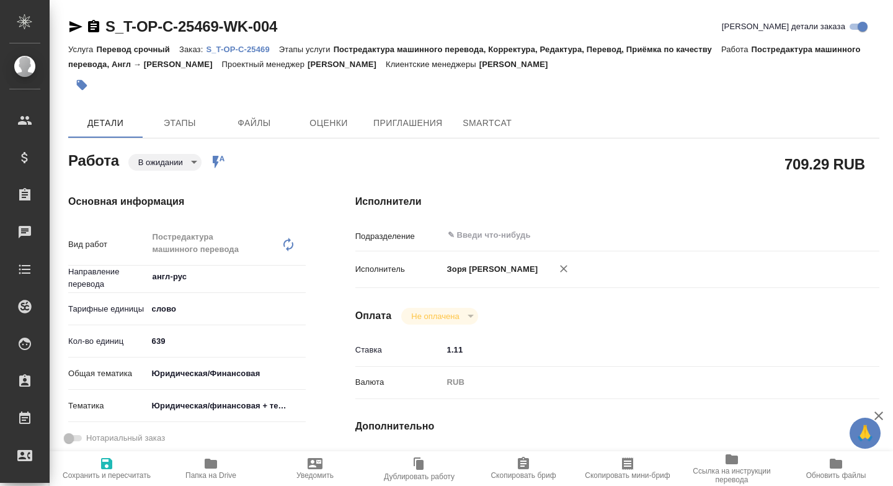
type textarea "x"
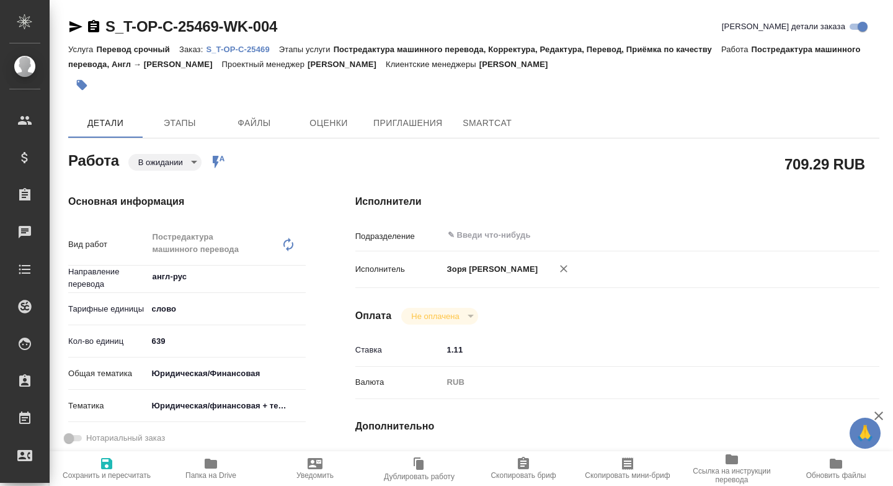
type textarea "x"
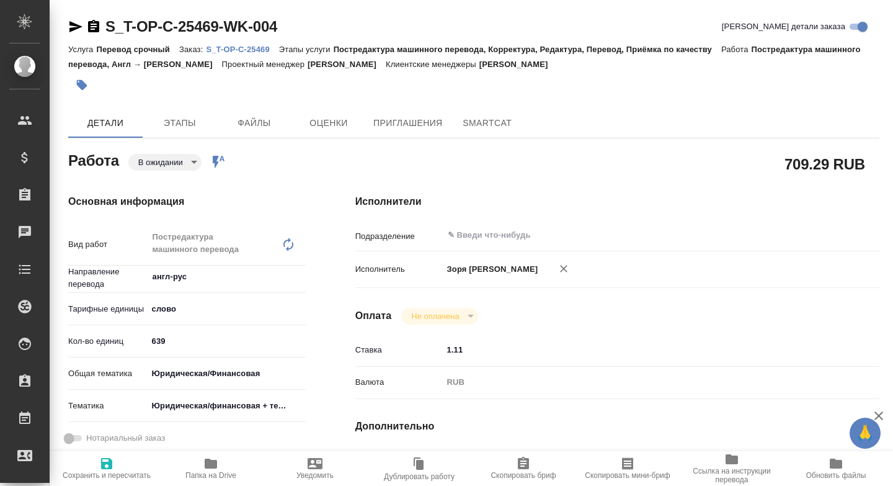
type textarea "x"
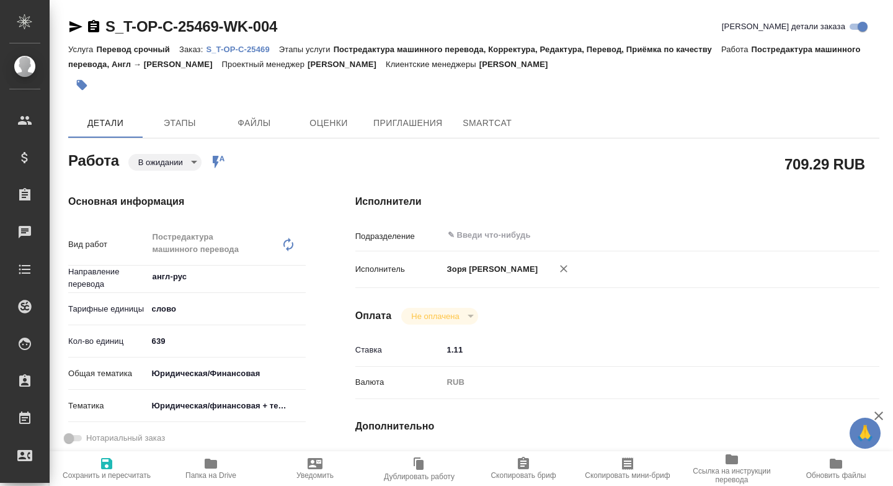
type textarea "x"
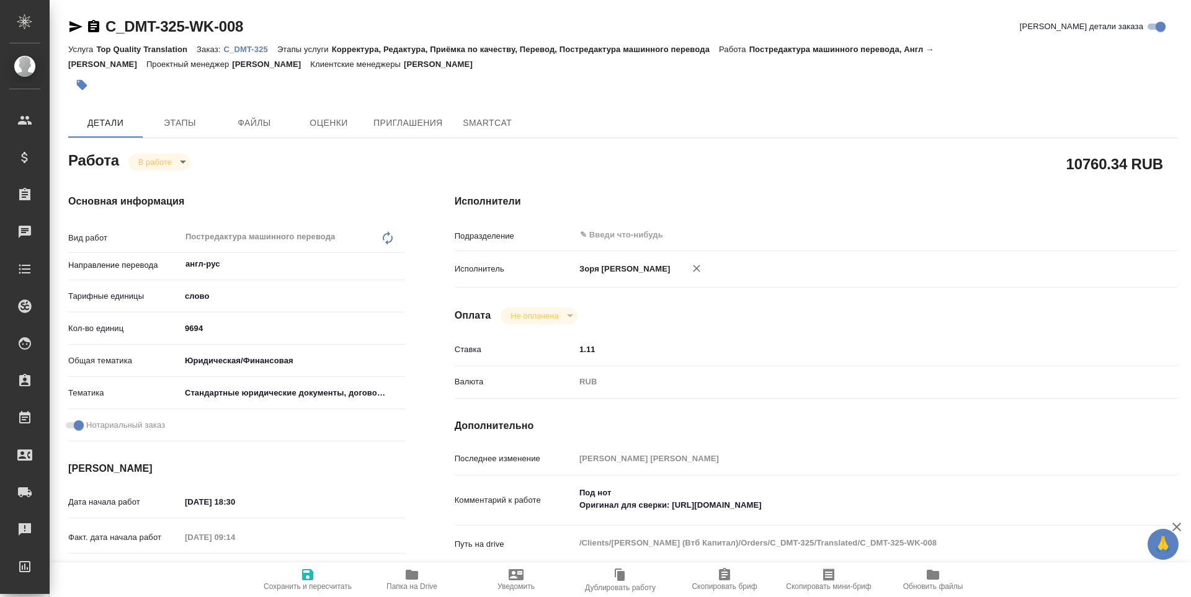
type textarea "x"
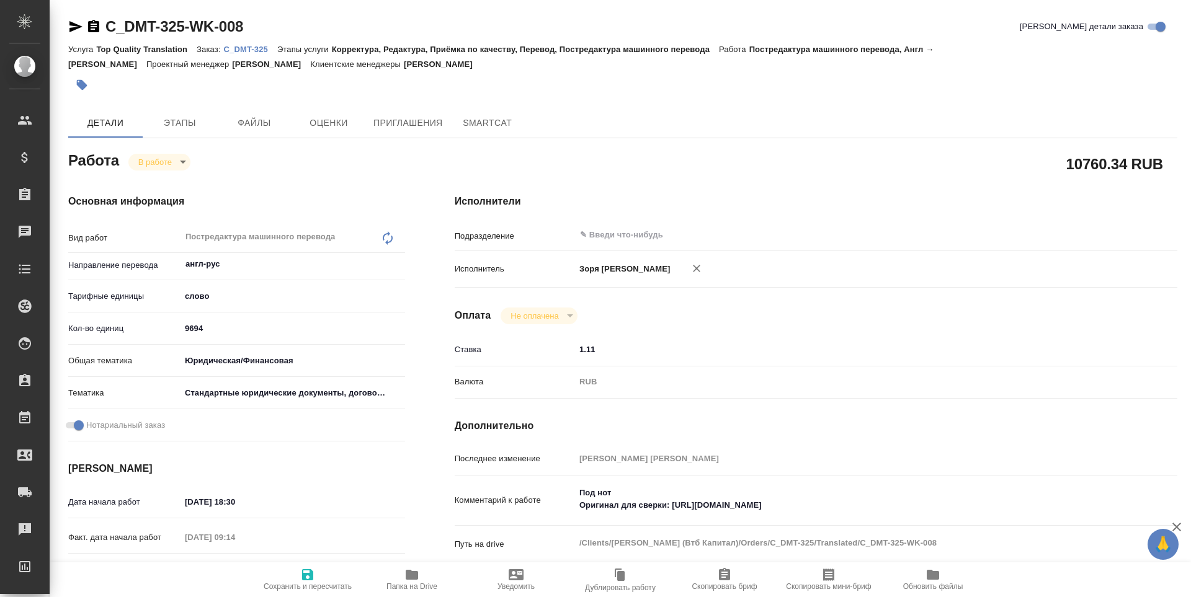
type textarea "x"
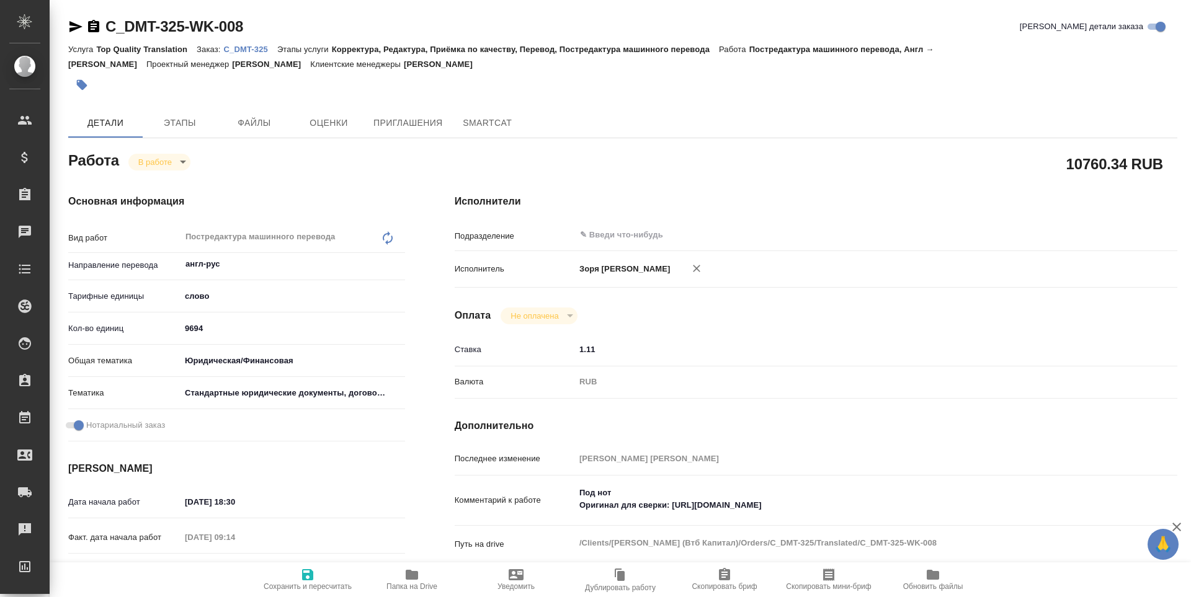
scroll to position [269, 0]
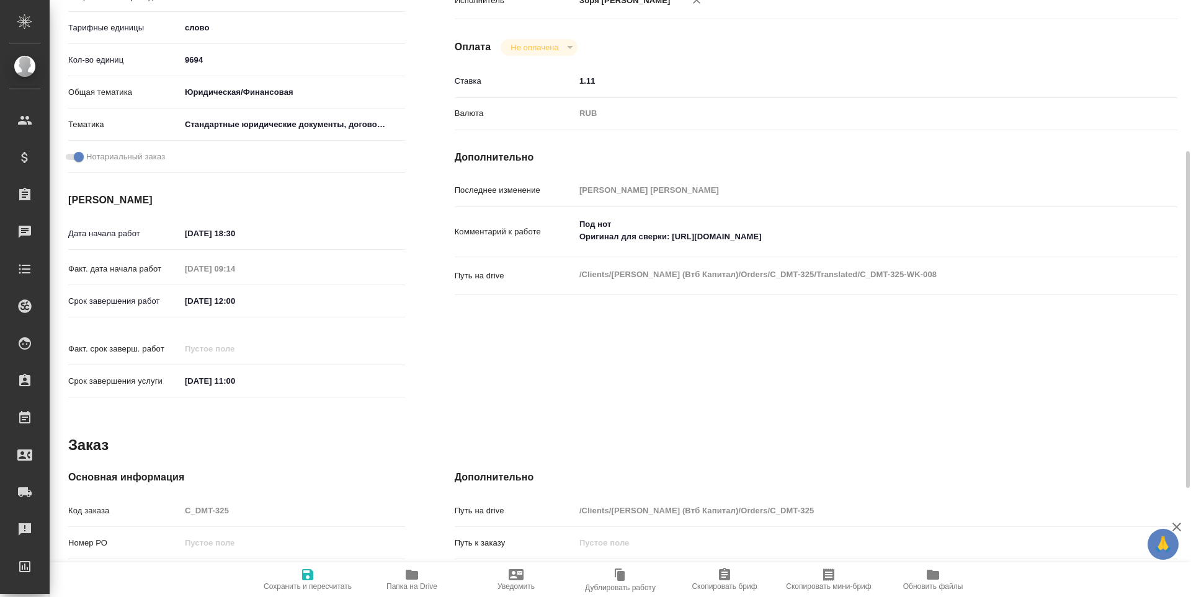
type textarea "x"
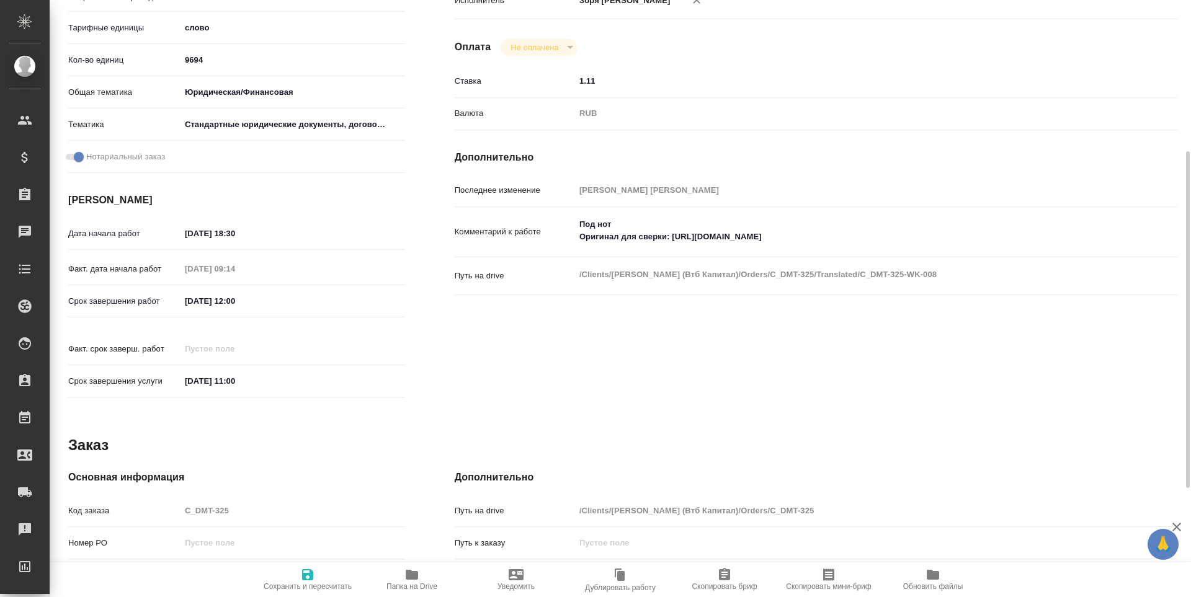
scroll to position [461, 0]
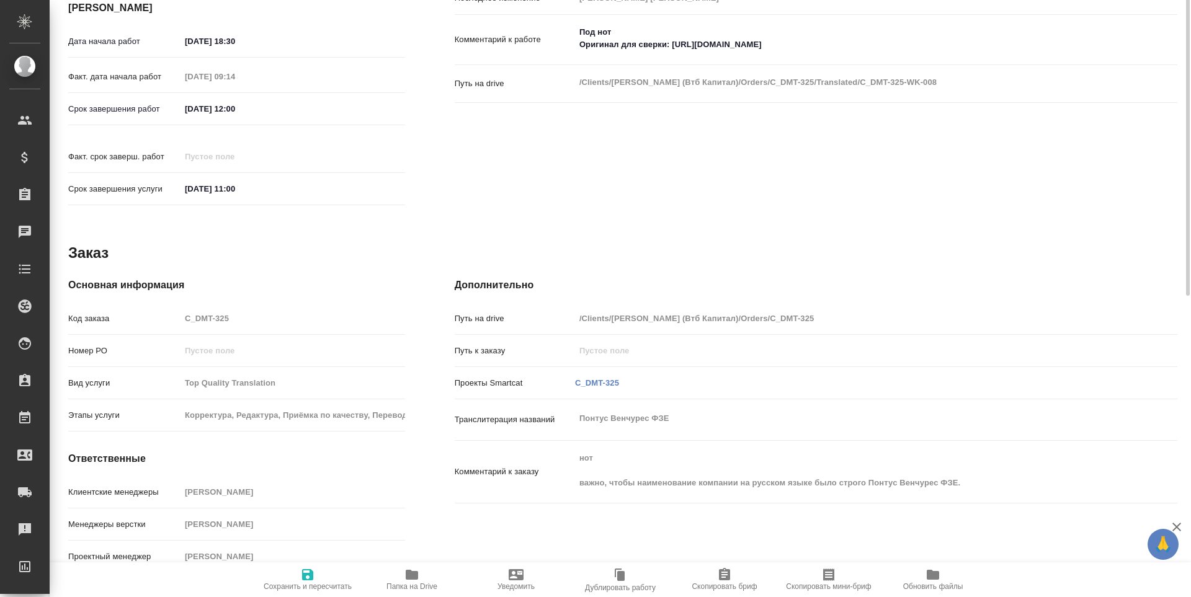
type textarea "x"
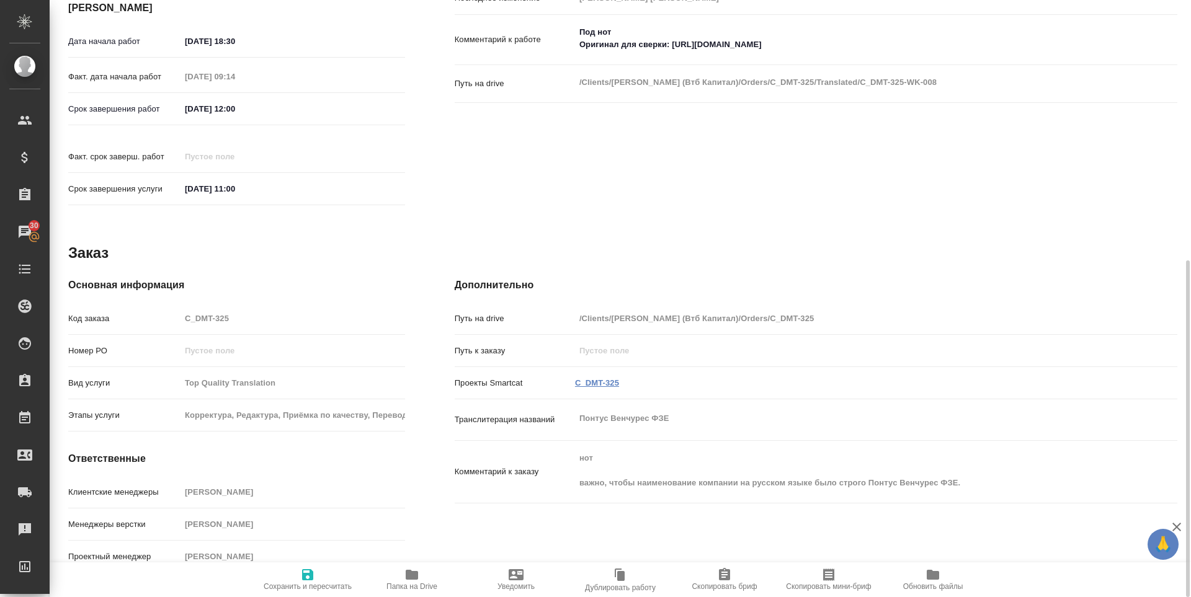
click at [594, 378] on link "C_DMT-325" at bounding box center [597, 382] width 44 height 9
type textarea "x"
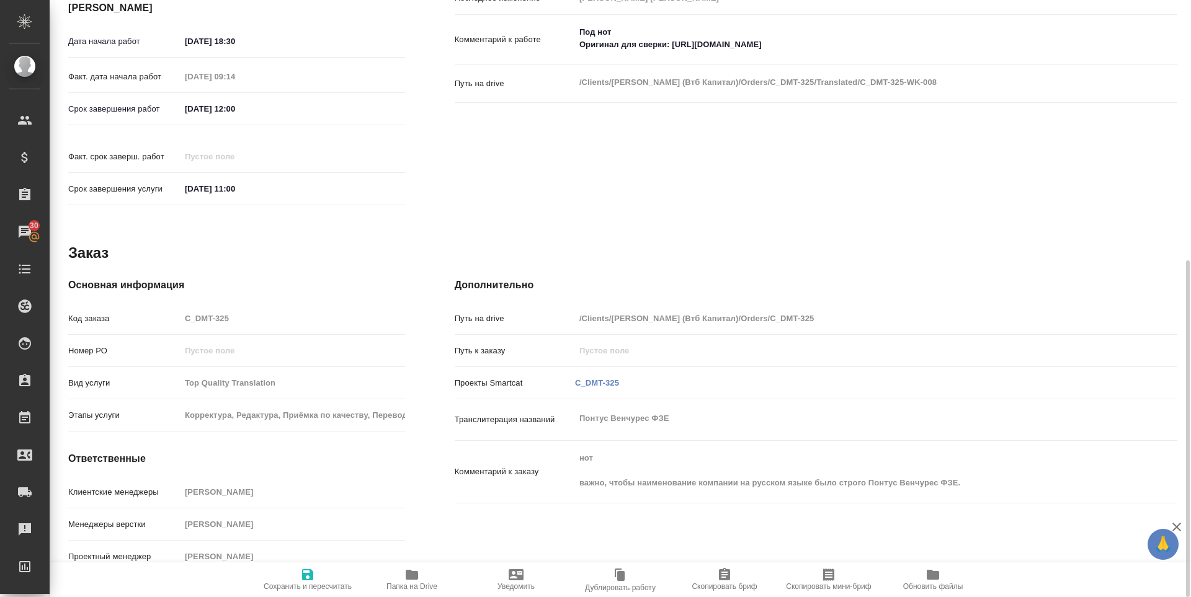
type textarea "x"
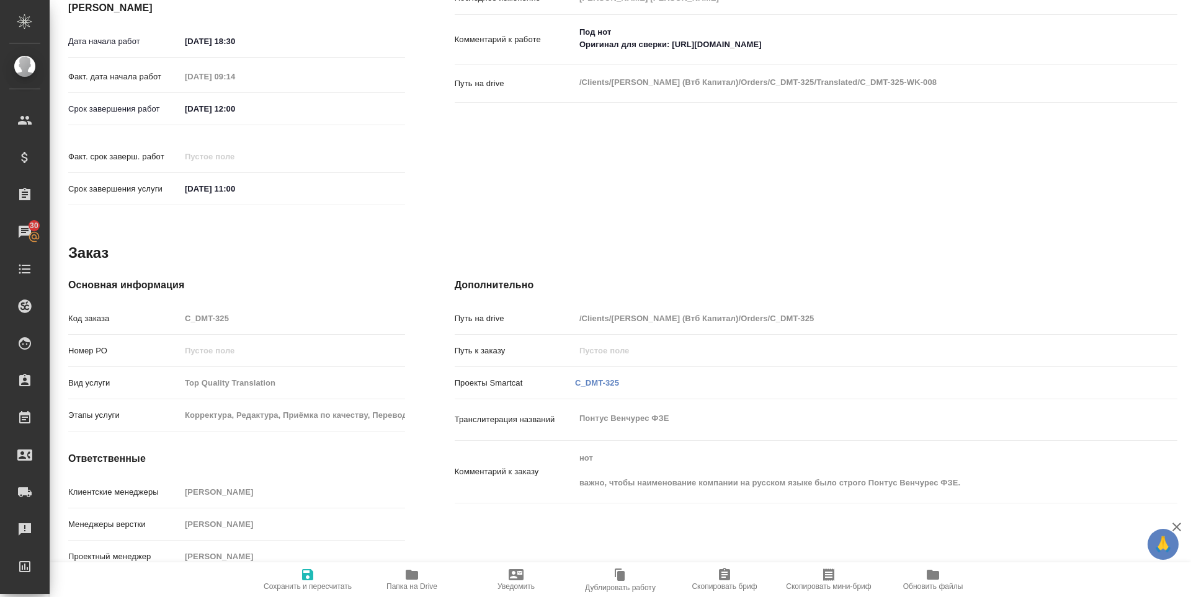
type textarea "x"
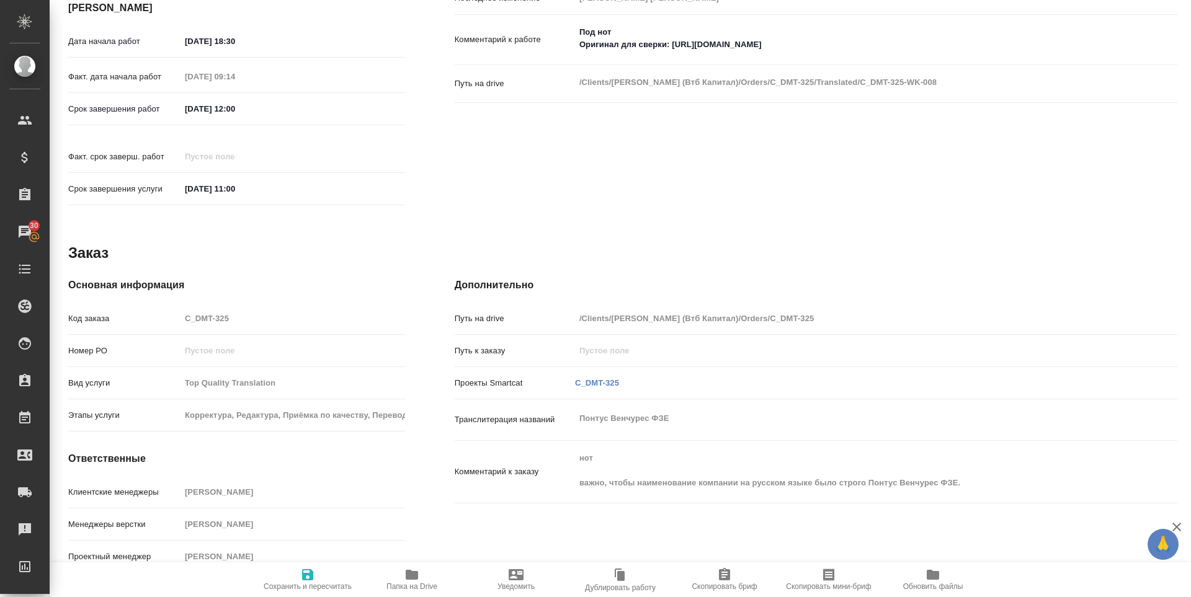
type textarea "x"
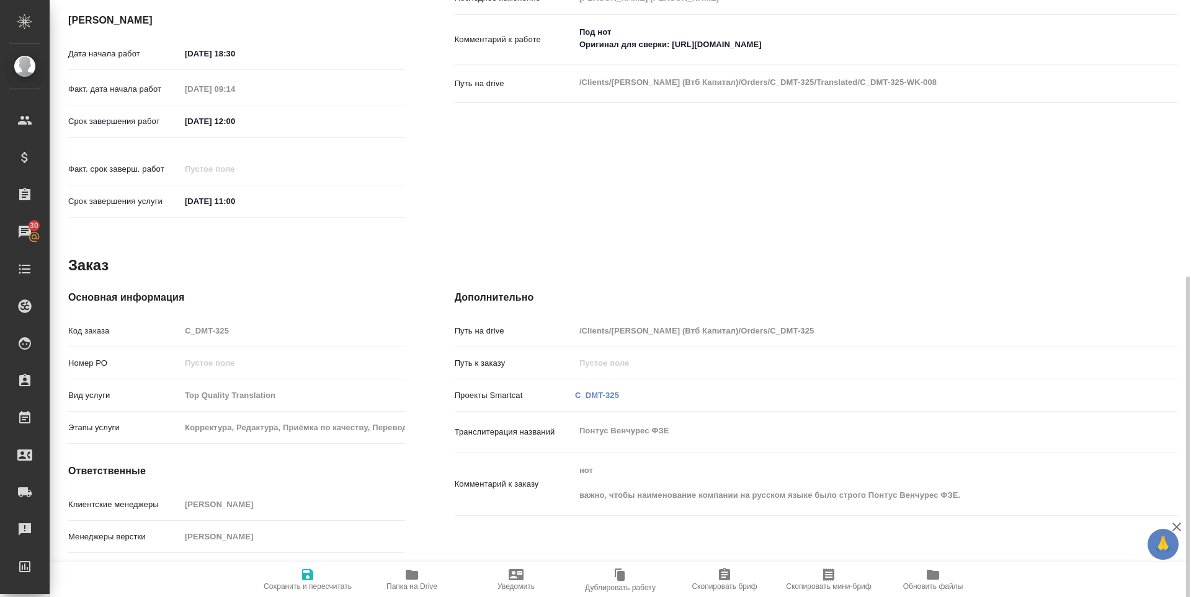
scroll to position [473, 0]
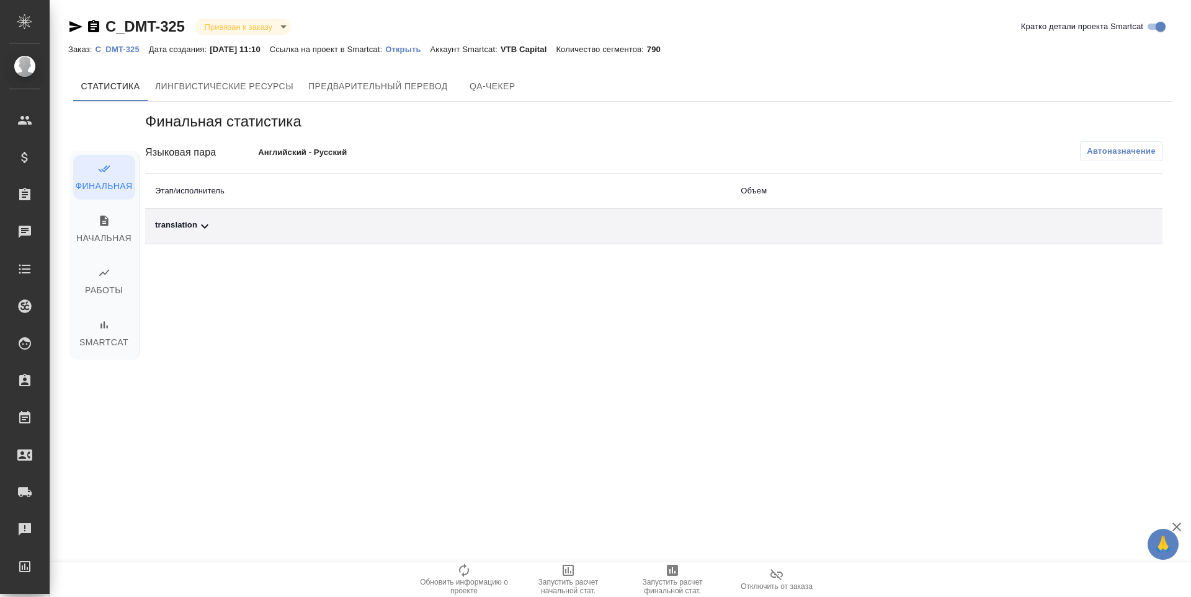
click at [669, 593] on span "Запустить расчет финальной стат." at bounding box center [672, 586] width 89 height 17
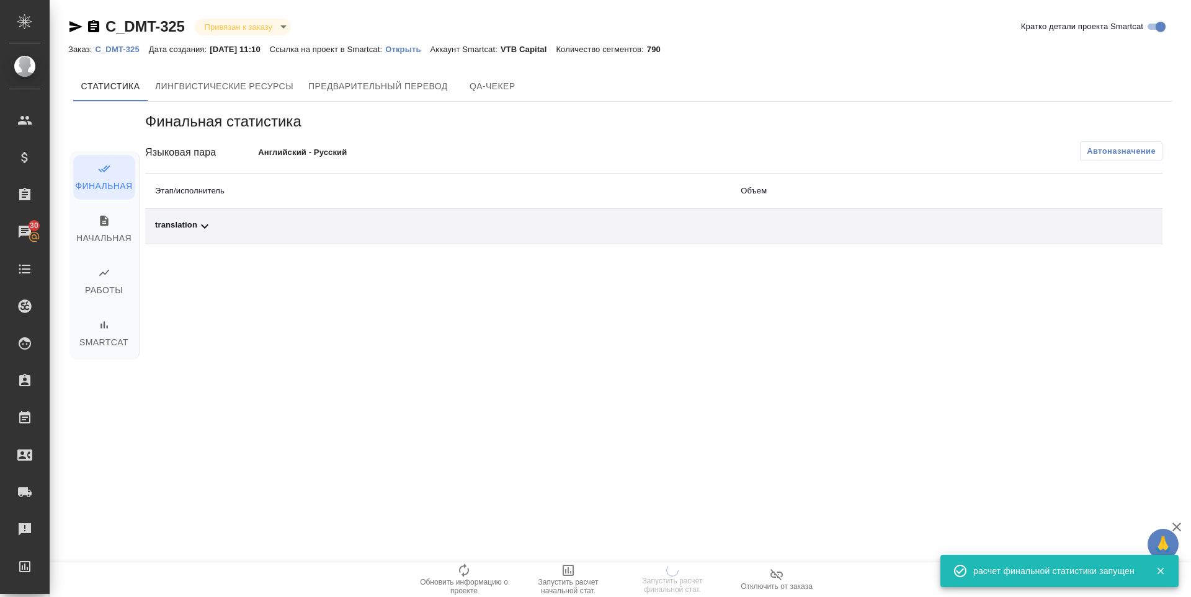
click at [182, 227] on div "translation" at bounding box center [438, 226] width 566 height 15
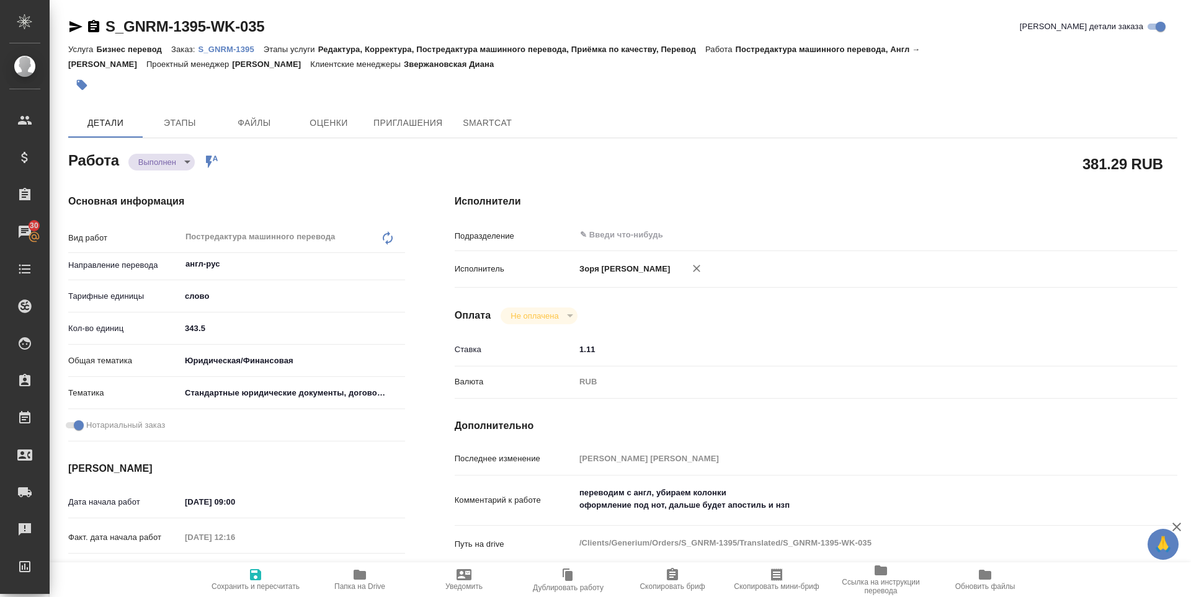
click at [250, 571] on icon "button" at bounding box center [255, 574] width 11 height 11
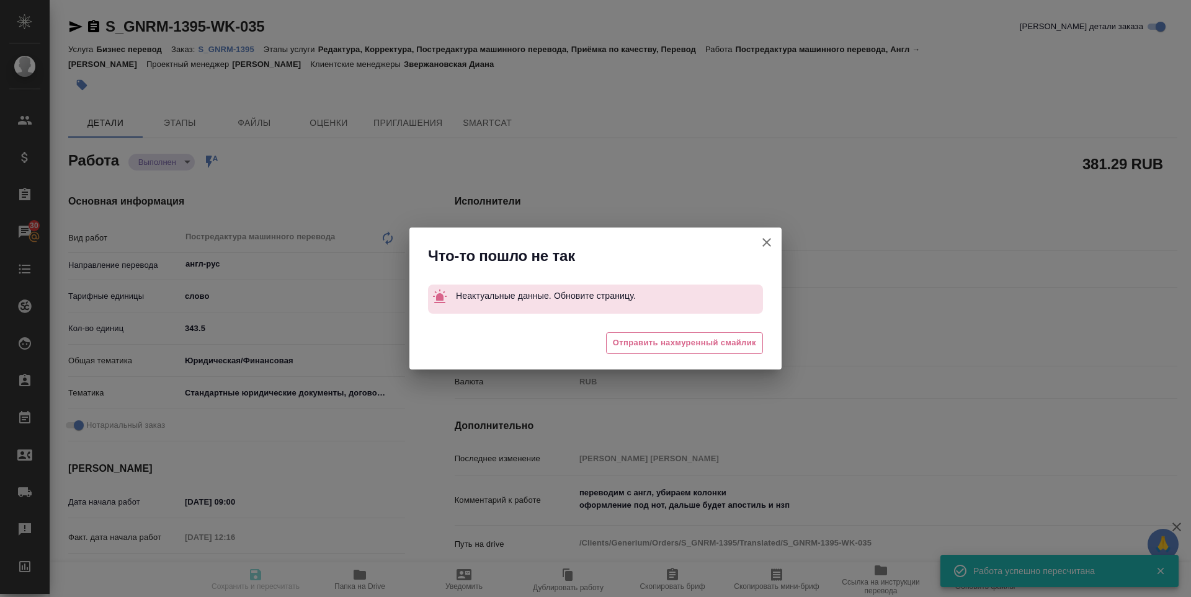
type input "closed"
type input "англ-рус"
type input "5a8b1489cc6b4906c91bfd90"
type input "0"
type input "yr-fn"
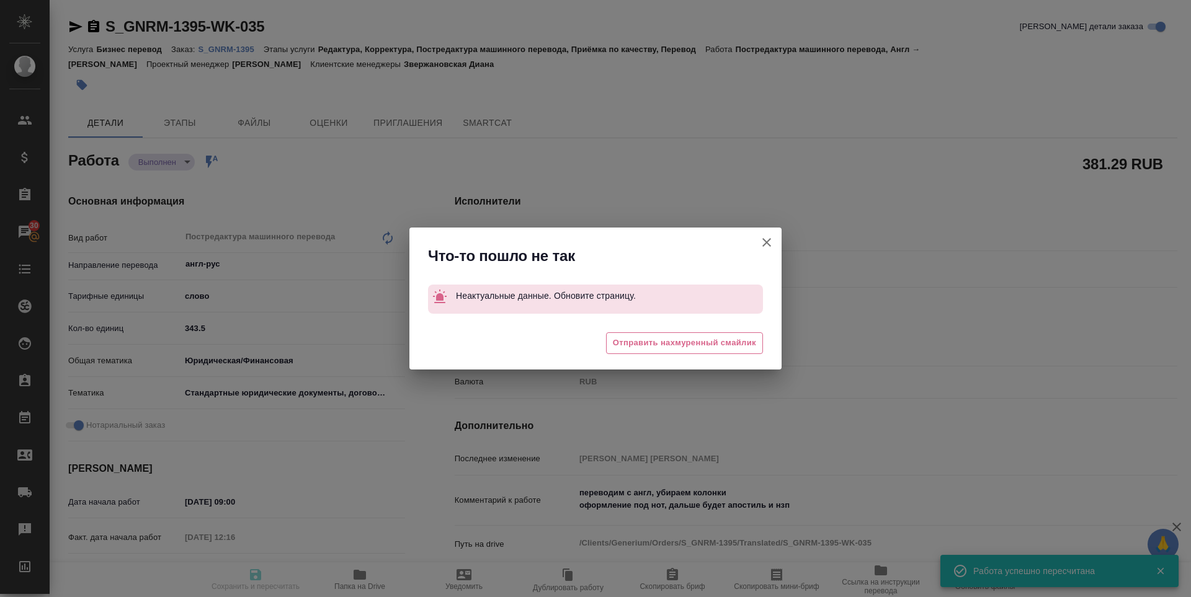
type input "5f647205b73bc97568ca66bf"
checkbox input "true"
type input "[DATE] 09:00"
type input "[DATE] 12:16"
type input "[DATE] 15:00"
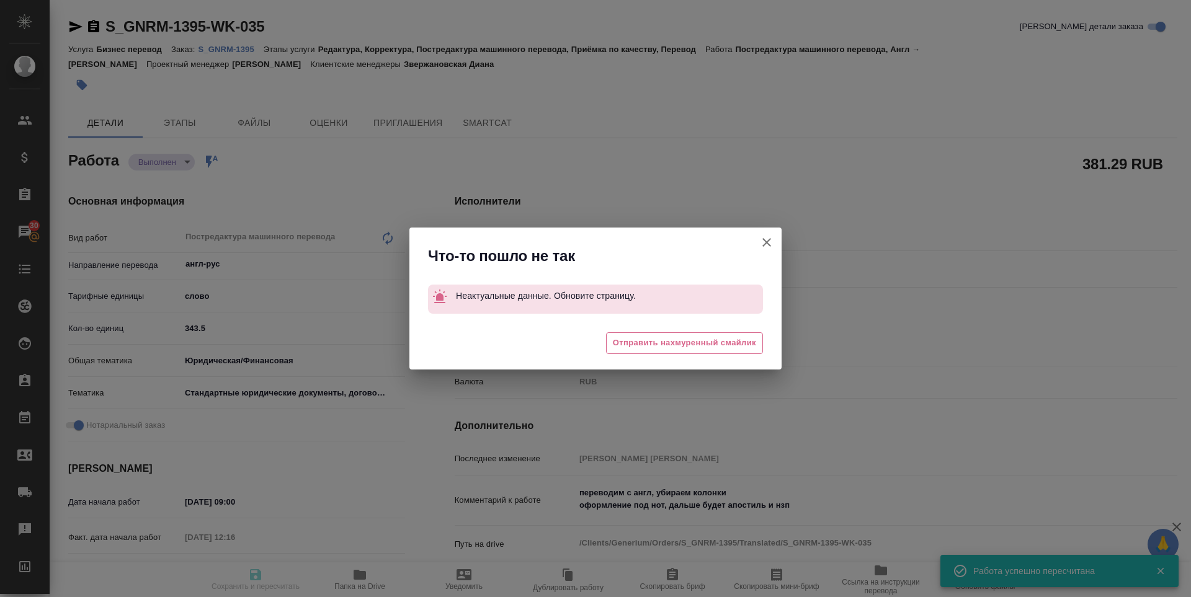
type input "[DATE] 12:17"
type input "[DATE] 18:00"
type input "notPayed"
type input "1.11"
type input "RUB"
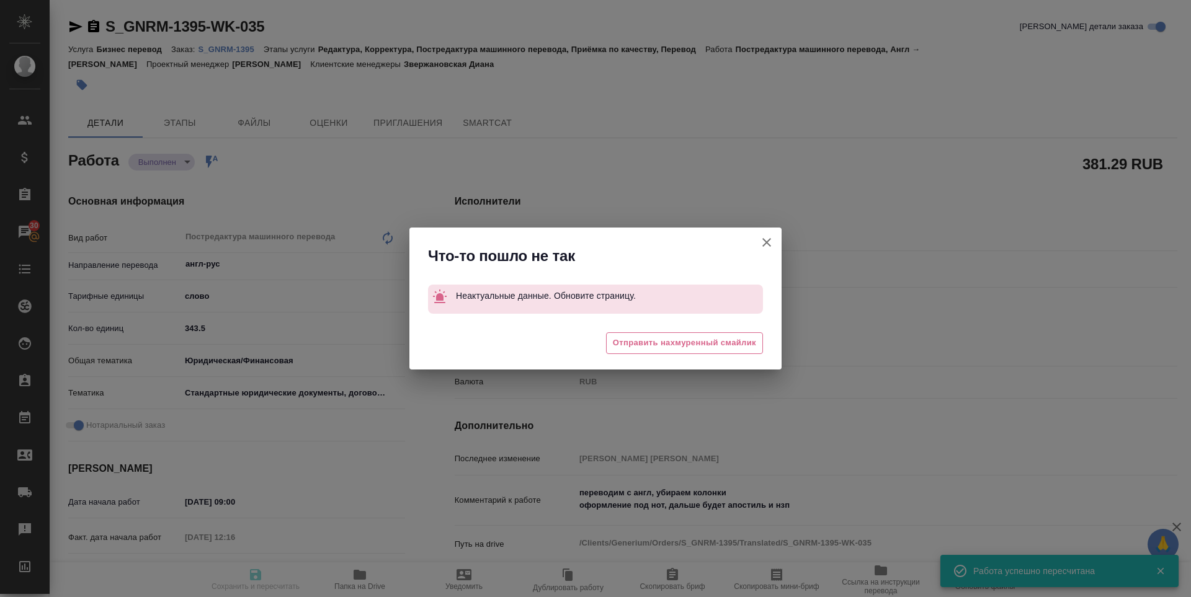
type input "[PERSON_NAME]"
type input "S_GNRM-1395"
type input "Бизнес перевод"
type input "Редактура, Корректура, Постредактура машинного перевода, Приёмка по качеству, П…"
type input "Звержановская Диана"
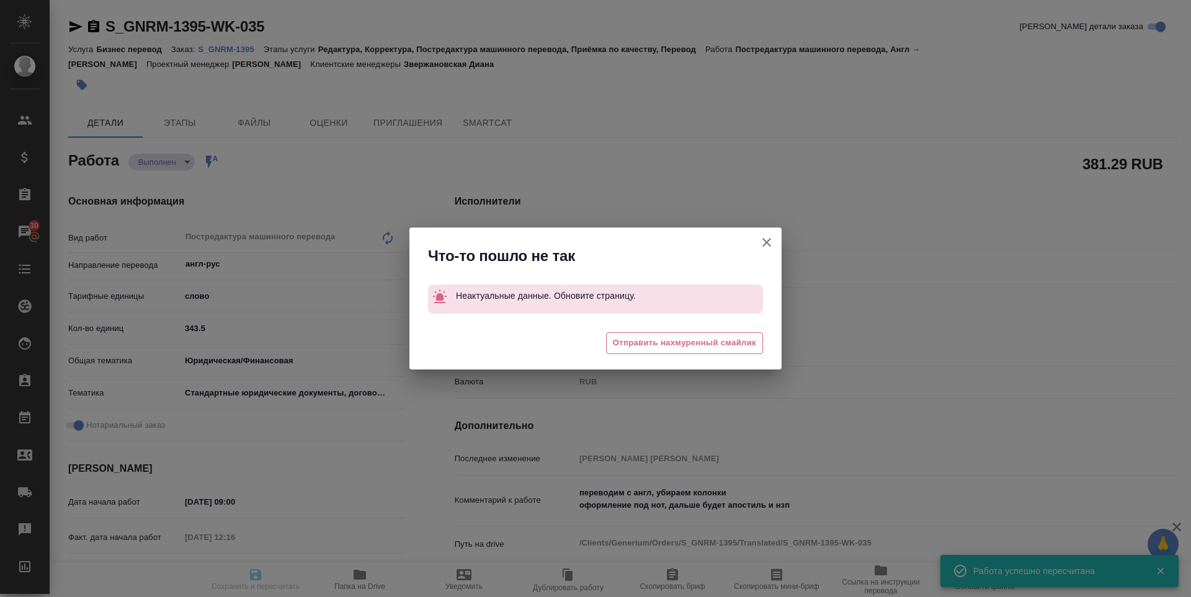
type input "Петрова Валерия"
type input "/Clients/Generium/Orders/S_GNRM-1395"
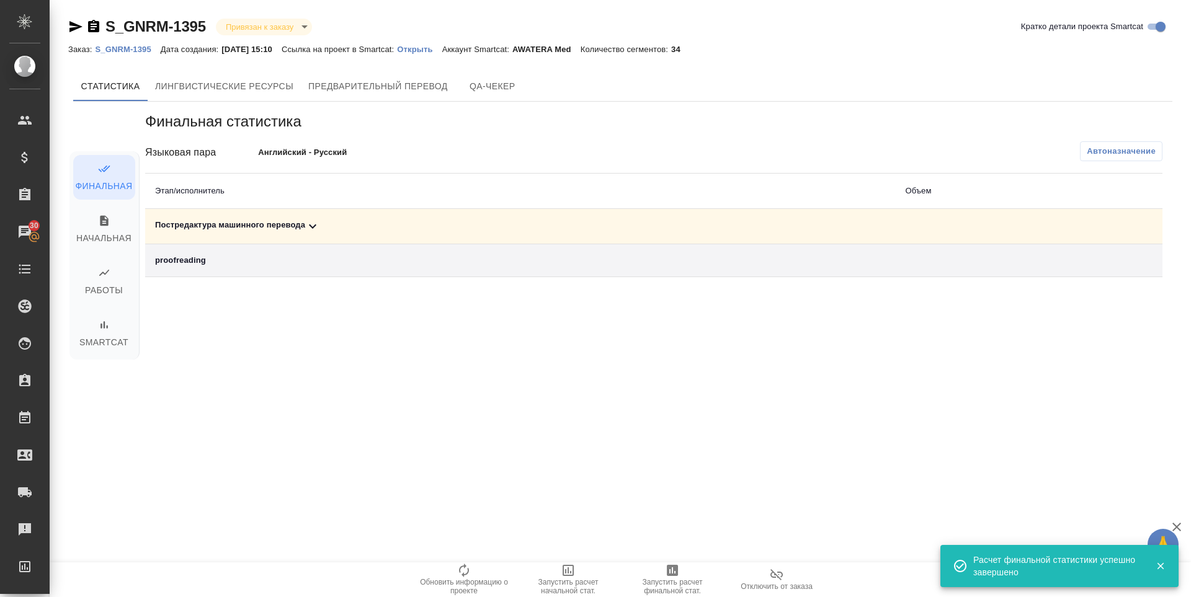
click at [243, 231] on div "Постредактура машинного перевода" at bounding box center [520, 226] width 730 height 15
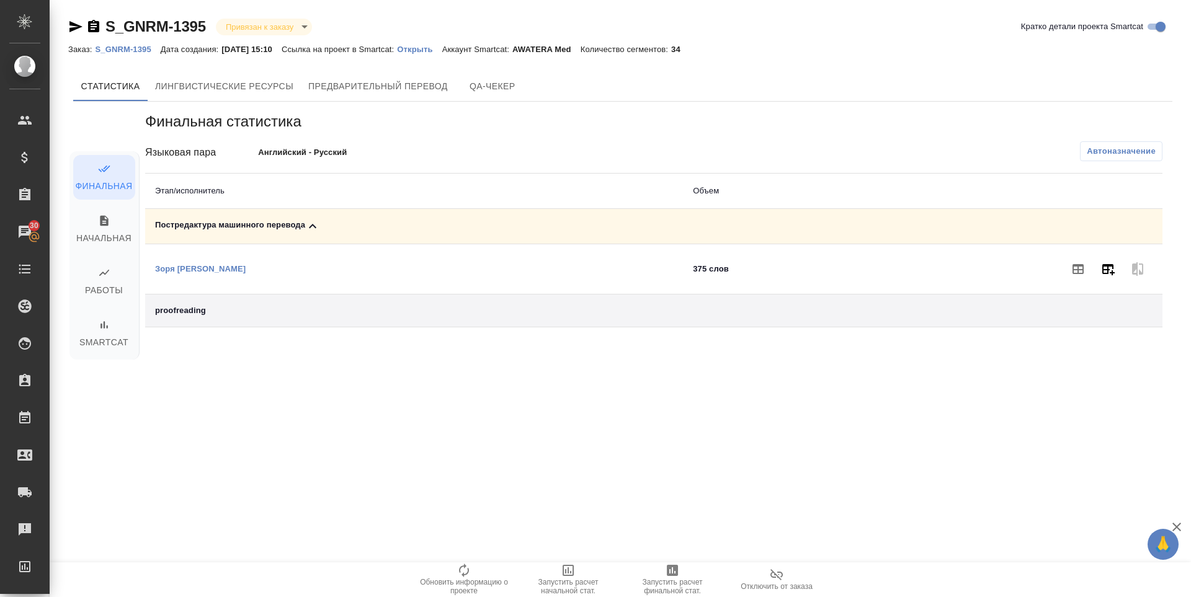
click at [1113, 269] on icon "button" at bounding box center [1108, 269] width 12 height 11
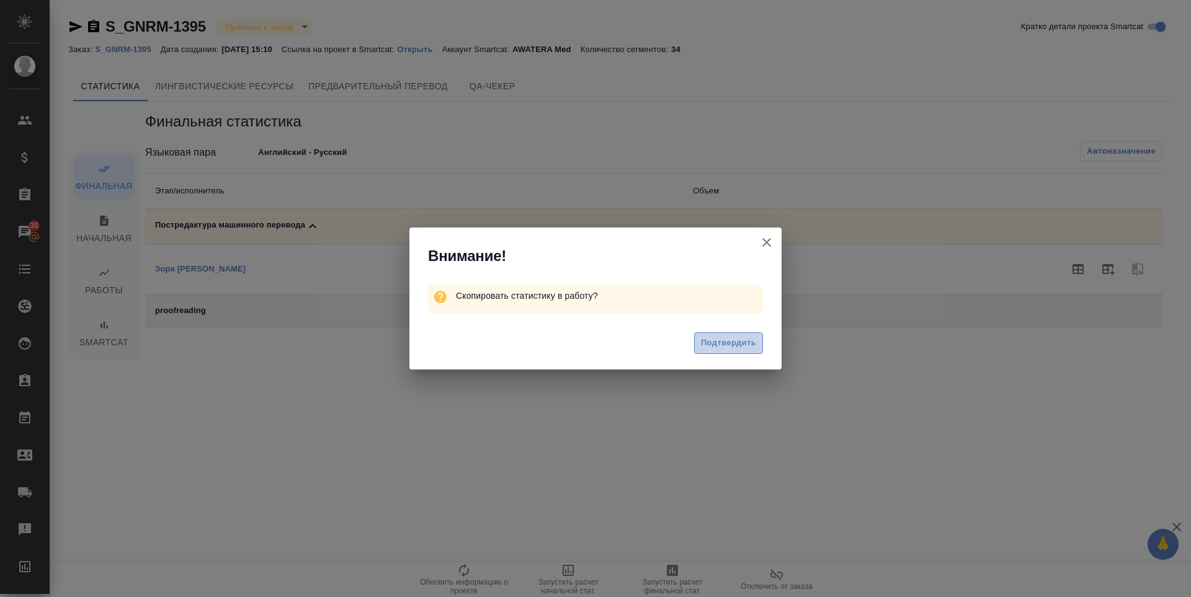
click at [738, 344] on span "Подтвердить" at bounding box center [728, 343] width 55 height 14
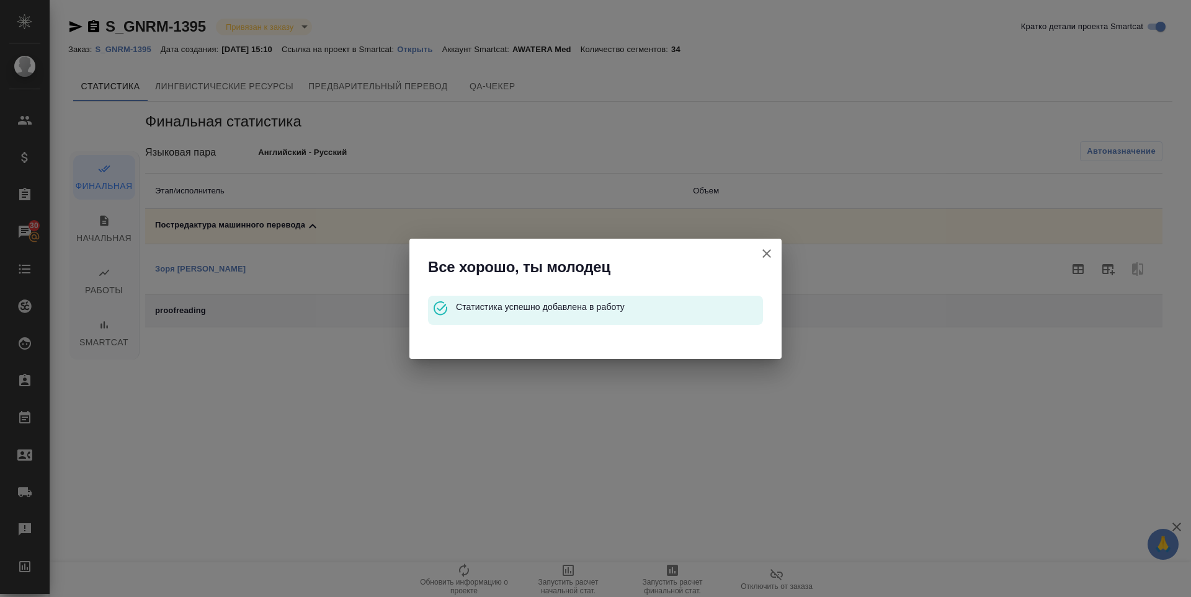
click at [661, 576] on div "Все хорошо, ты молодец Статистика успешно добавлена в работу" at bounding box center [595, 298] width 1191 height 597
click at [762, 250] on icon "button" at bounding box center [766, 253] width 15 height 15
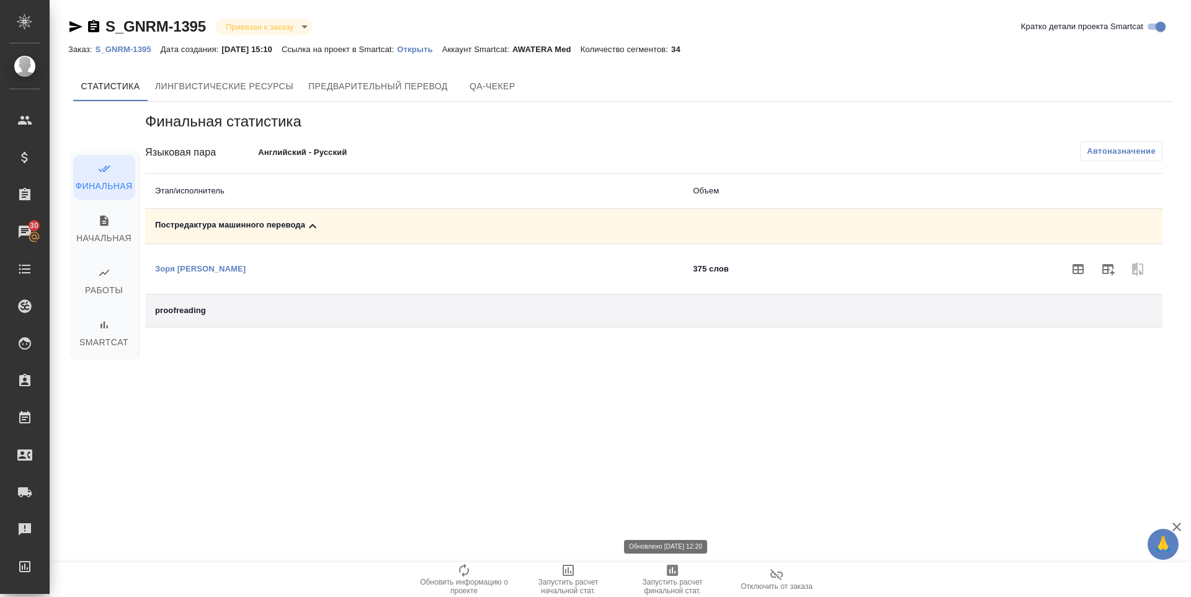
click at [680, 583] on span "Запустить расчет финальной стат." at bounding box center [672, 586] width 89 height 17
